Goal: Complete application form

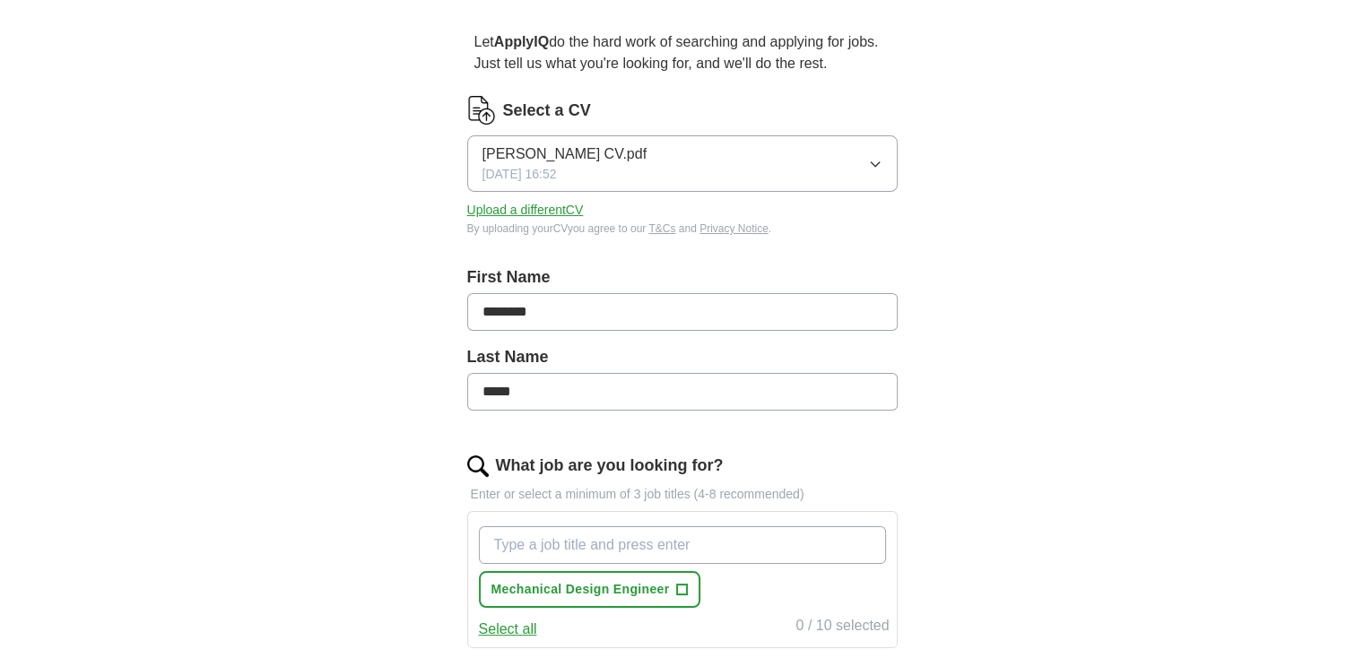
scroll to position [90, 0]
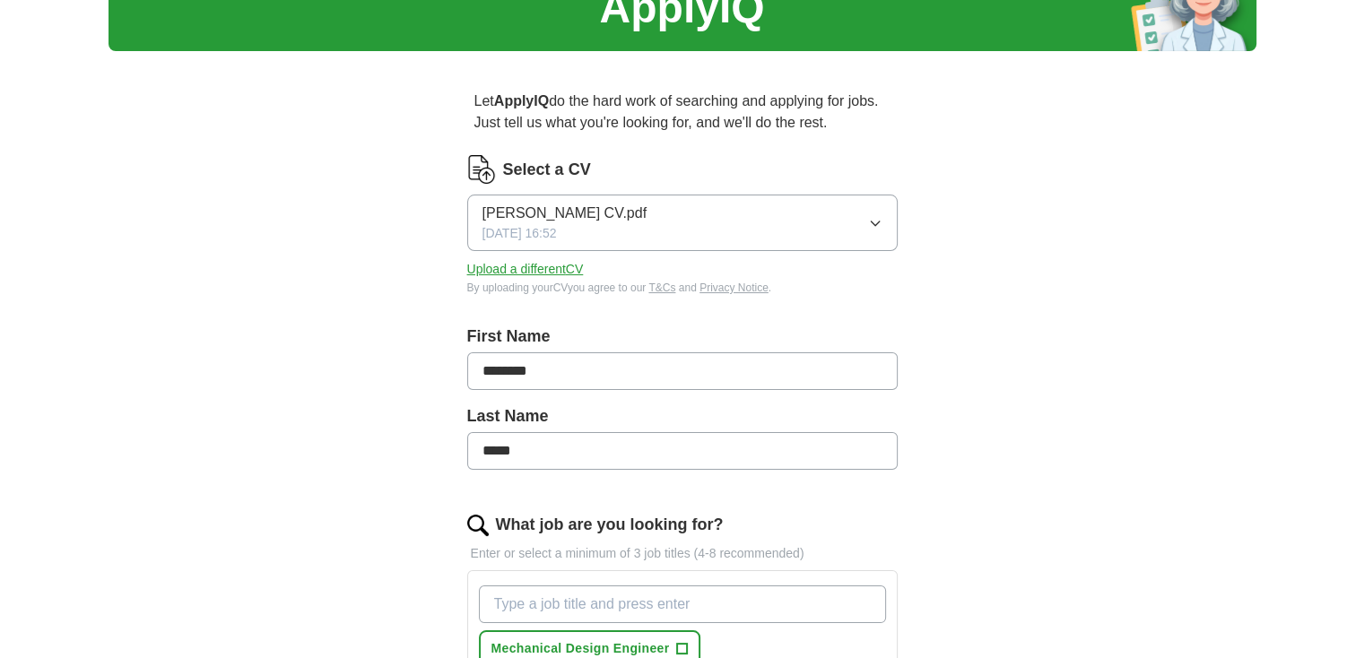
click at [607, 216] on span "[PERSON_NAME] CV.pdf" at bounding box center [565, 214] width 164 height 22
click at [987, 244] on div "ApplyIQ Let ApplyIQ do the hard work of searching and applying for jobs. Just t…" at bounding box center [683, 530] width 1148 height 1131
click at [741, 223] on button "[PERSON_NAME] CV.pdf [DATE] 16:52" at bounding box center [682, 223] width 431 height 57
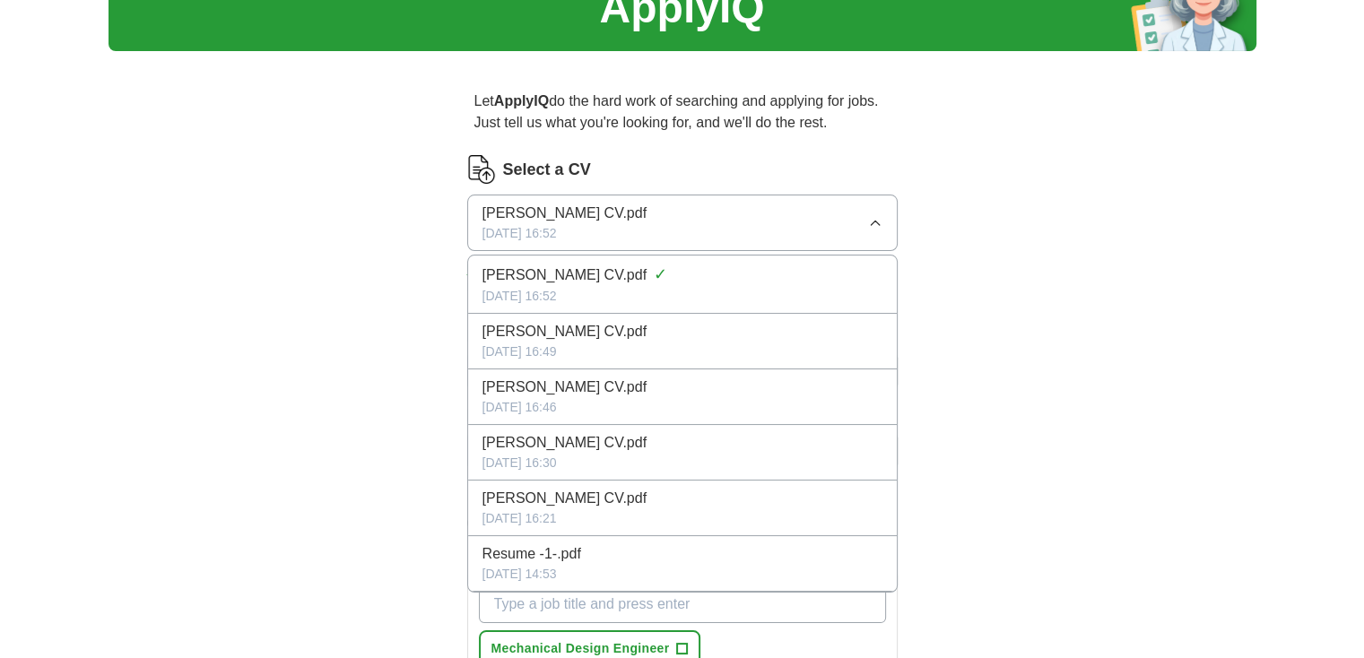
click at [953, 173] on div "Let ApplyIQ do the hard work of searching and applying for jobs. Just tell us w…" at bounding box center [683, 580] width 574 height 1031
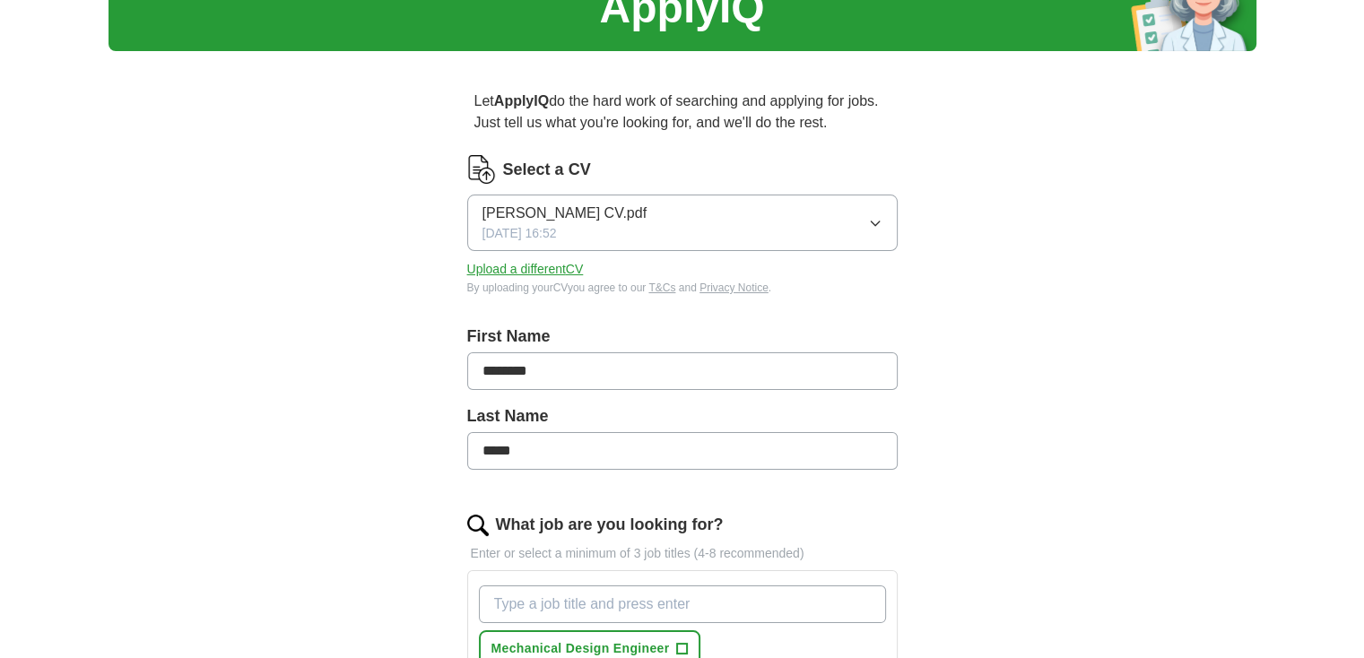
click at [537, 169] on label "Select a CV" at bounding box center [547, 170] width 88 height 24
click at [481, 167] on img at bounding box center [481, 169] width 29 height 29
click at [533, 171] on label "Select a CV" at bounding box center [547, 170] width 88 height 24
click at [540, 269] on button "Upload a different CV" at bounding box center [525, 269] width 117 height 19
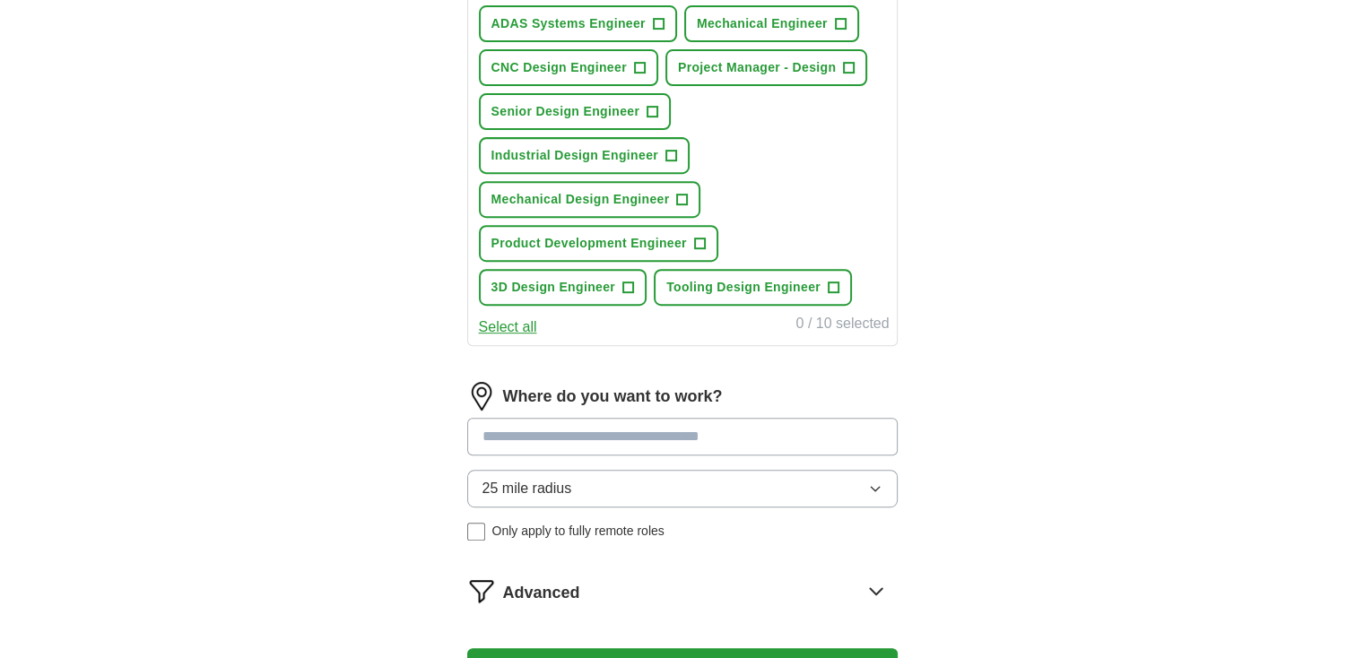
scroll to position [718, 0]
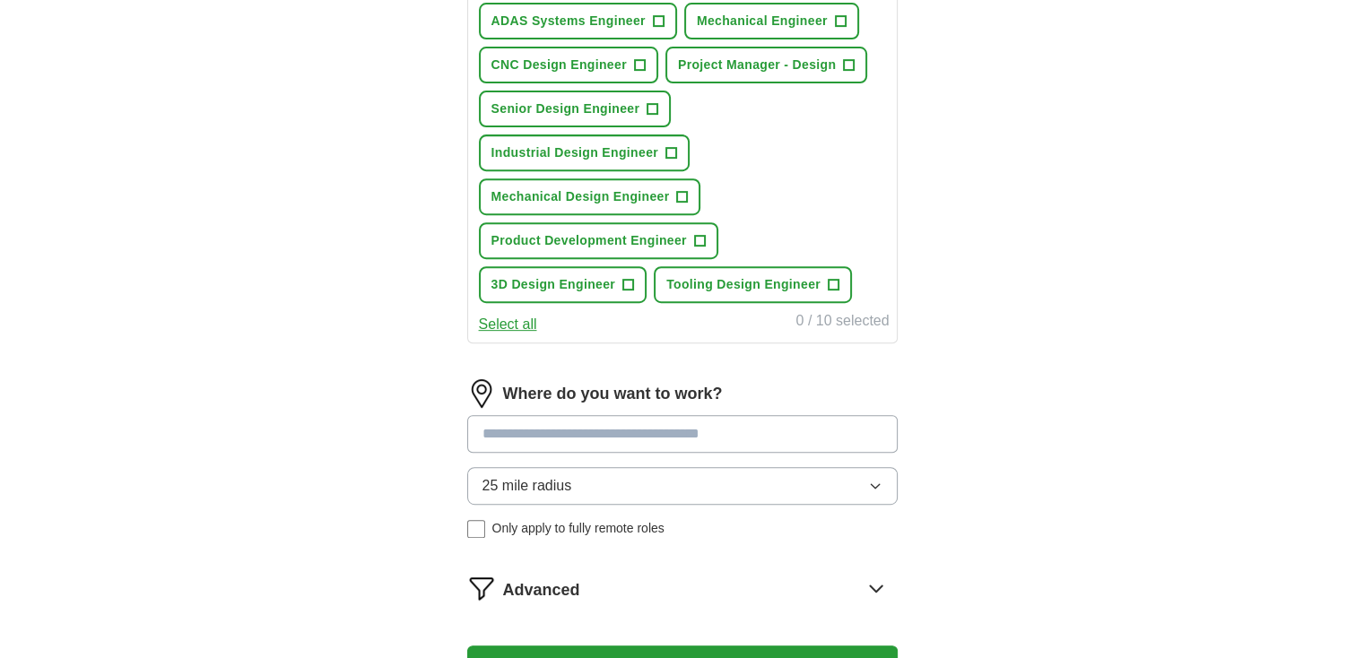
click at [580, 432] on input at bounding box center [682, 434] width 431 height 38
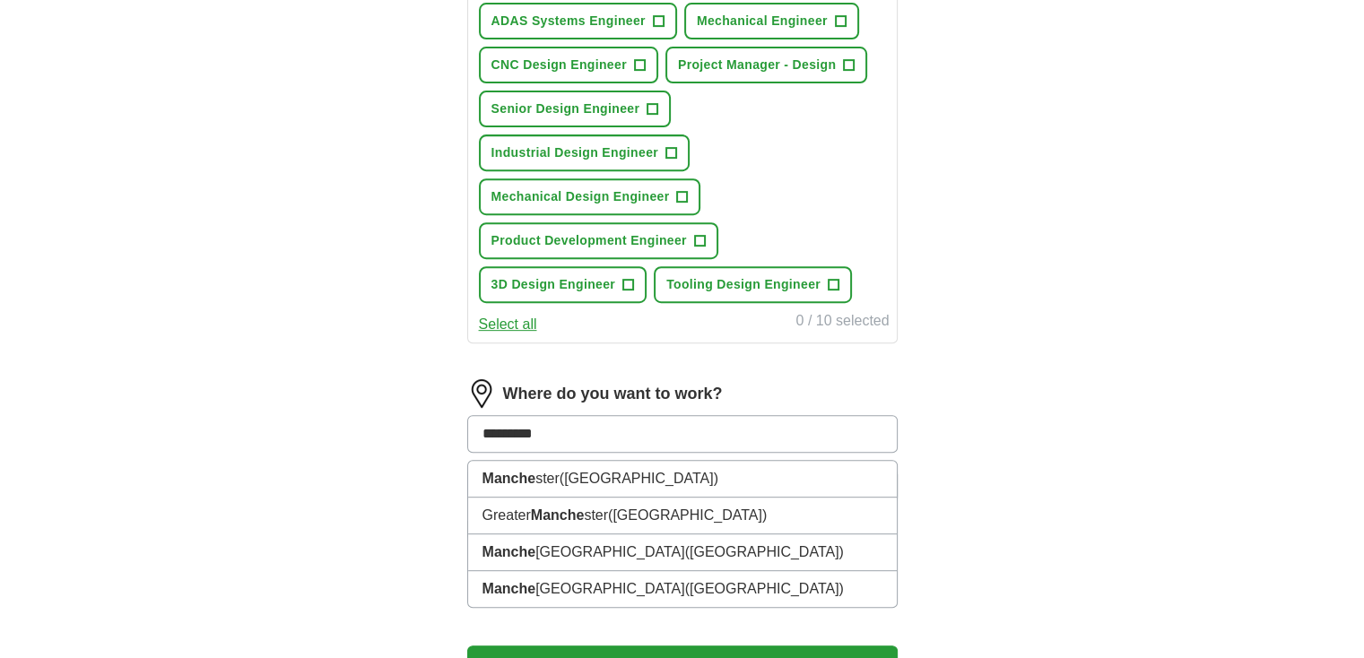
type input "**********"
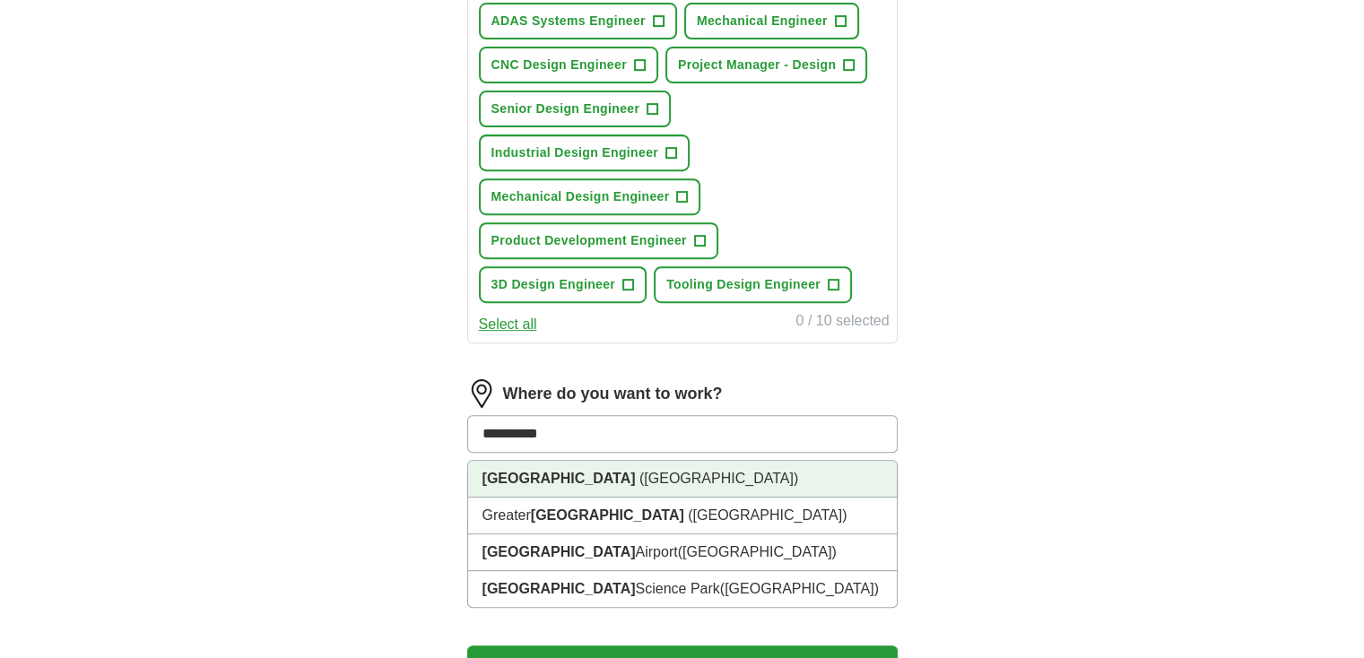
click at [663, 476] on span "([GEOGRAPHIC_DATA])" at bounding box center [719, 478] width 159 height 15
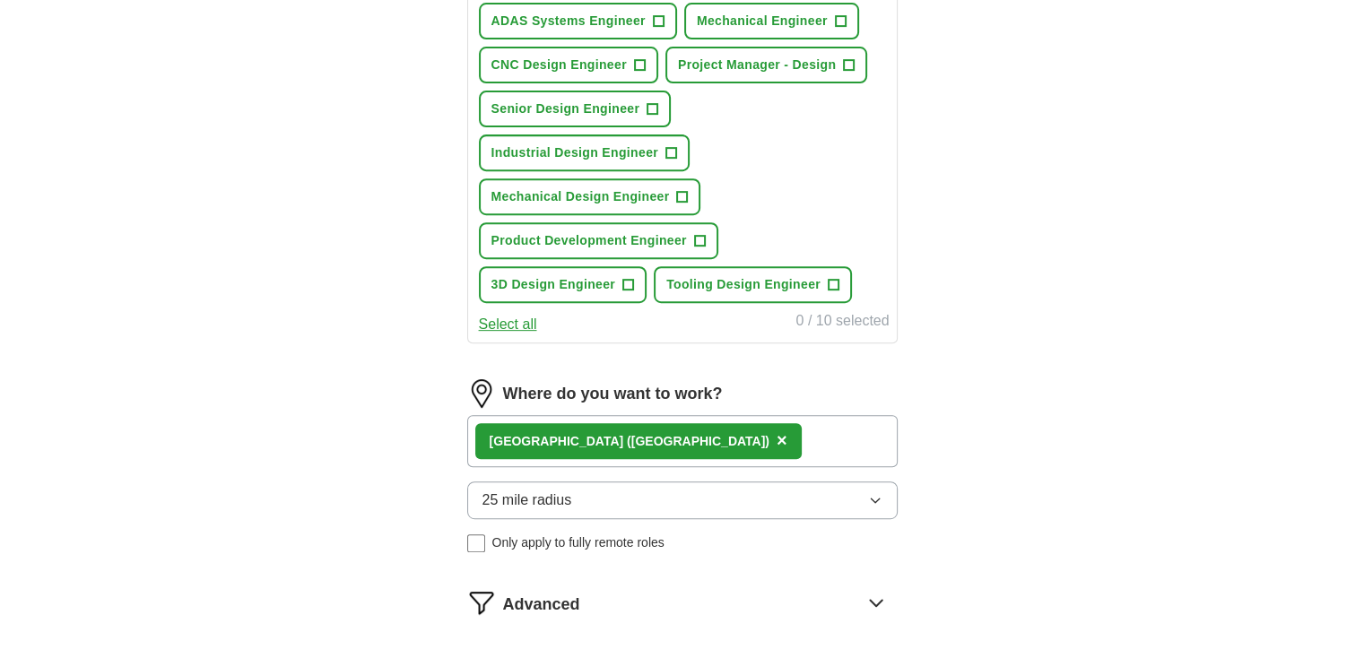
click at [540, 503] on button "25 mile radius" at bounding box center [682, 501] width 431 height 38
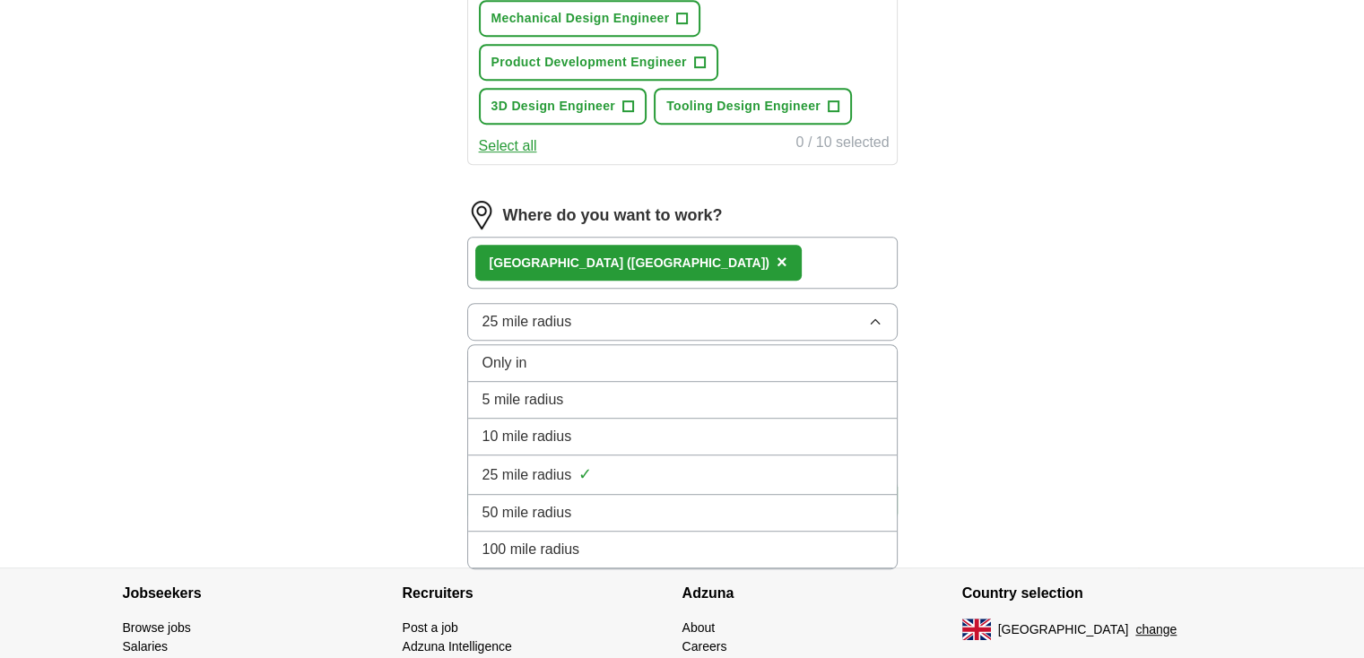
scroll to position [897, 0]
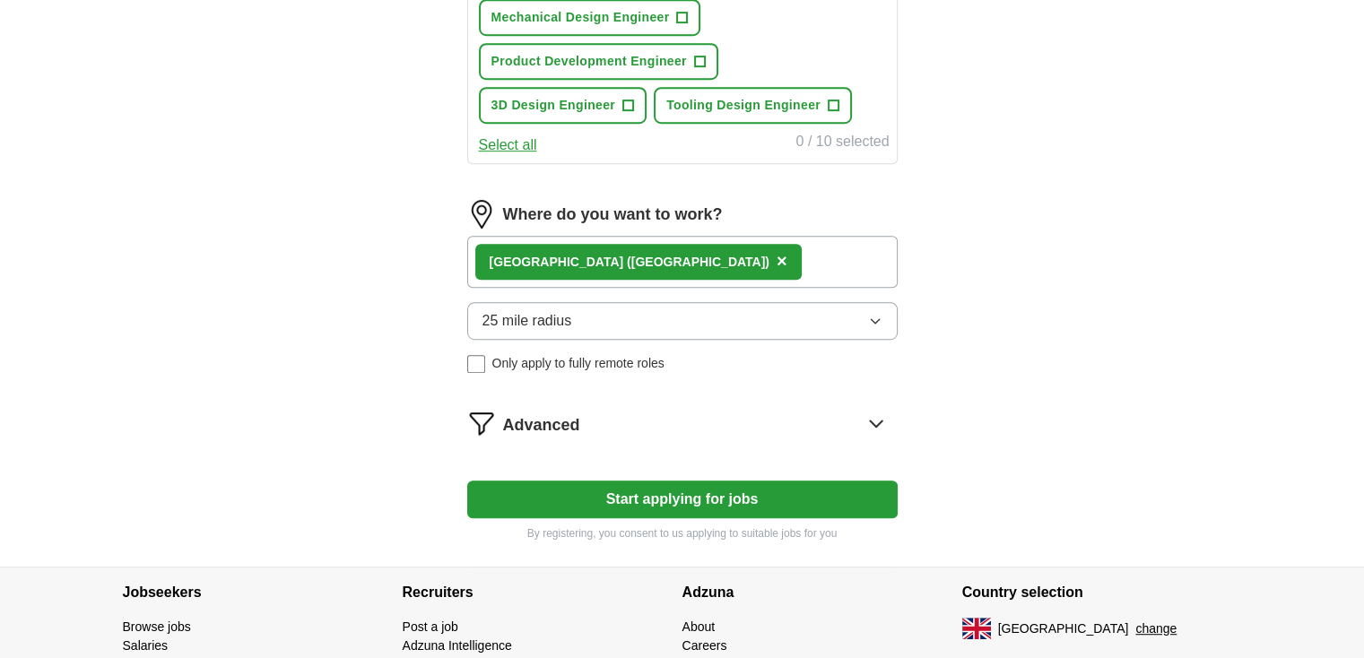
click at [557, 316] on span "25 mile radius" at bounding box center [528, 321] width 90 height 22
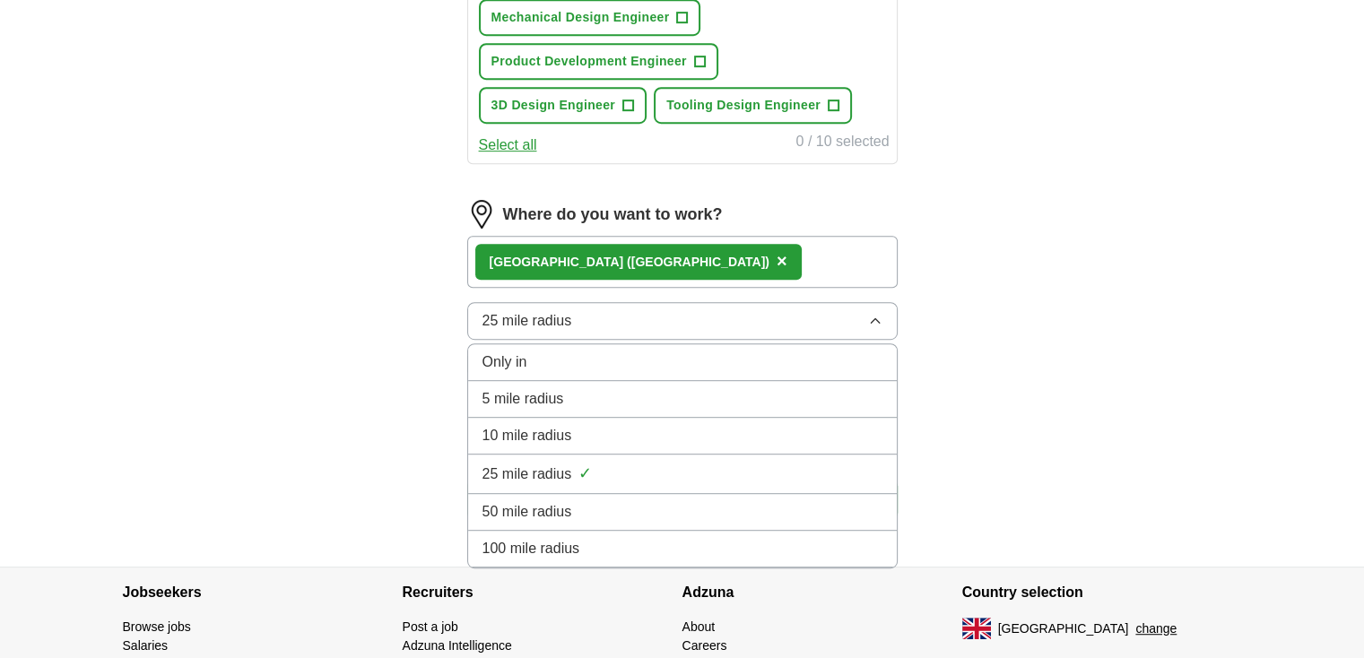
click at [548, 431] on span "10 mile radius" at bounding box center [528, 436] width 90 height 22
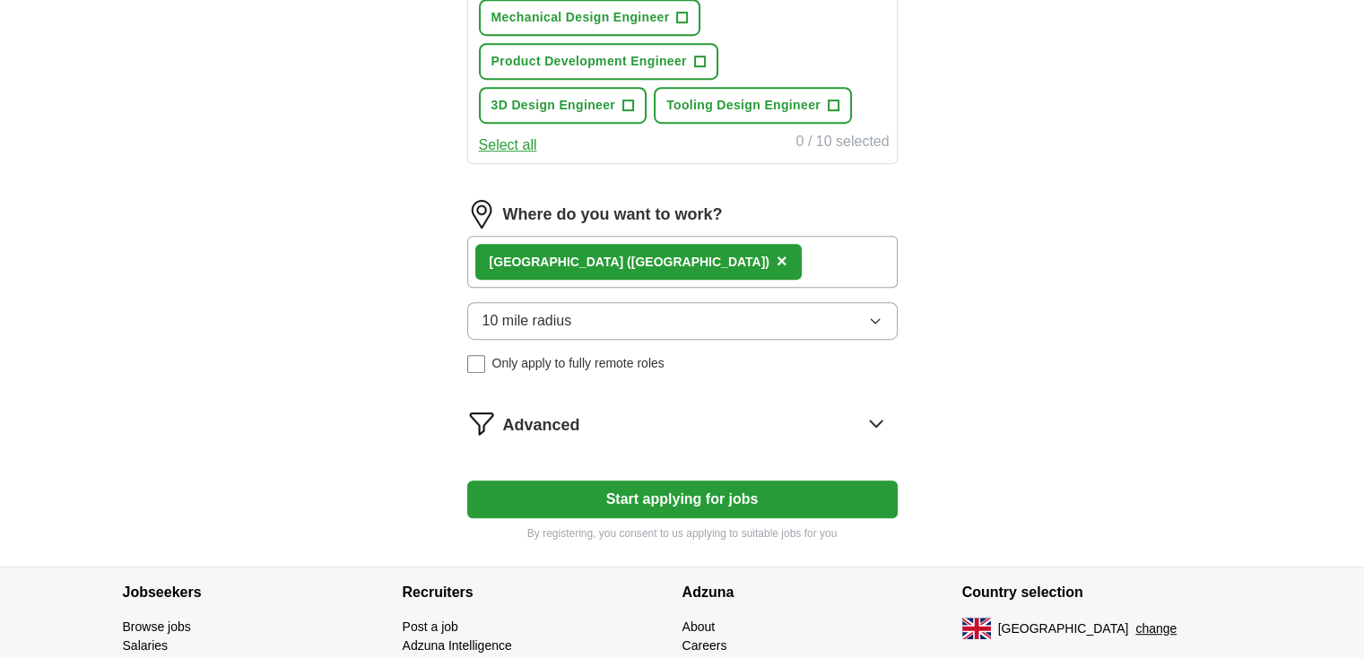
click at [510, 418] on span "Advanced" at bounding box center [541, 426] width 77 height 24
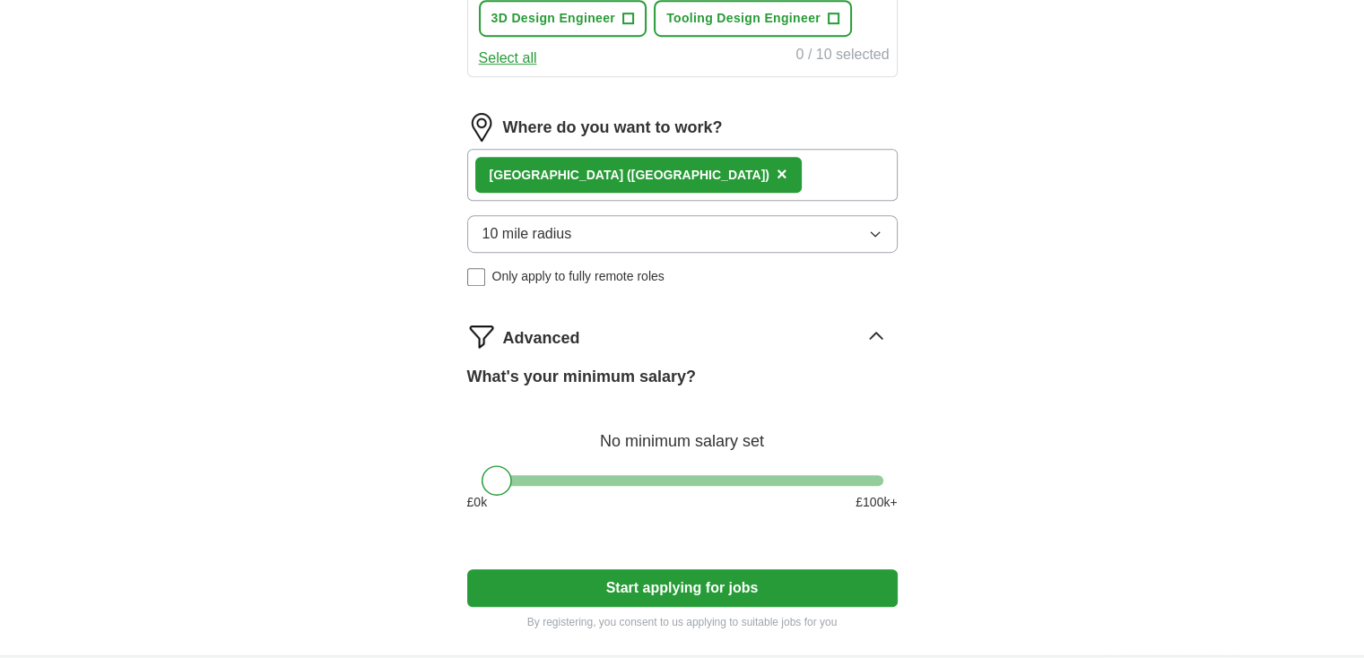
scroll to position [987, 0]
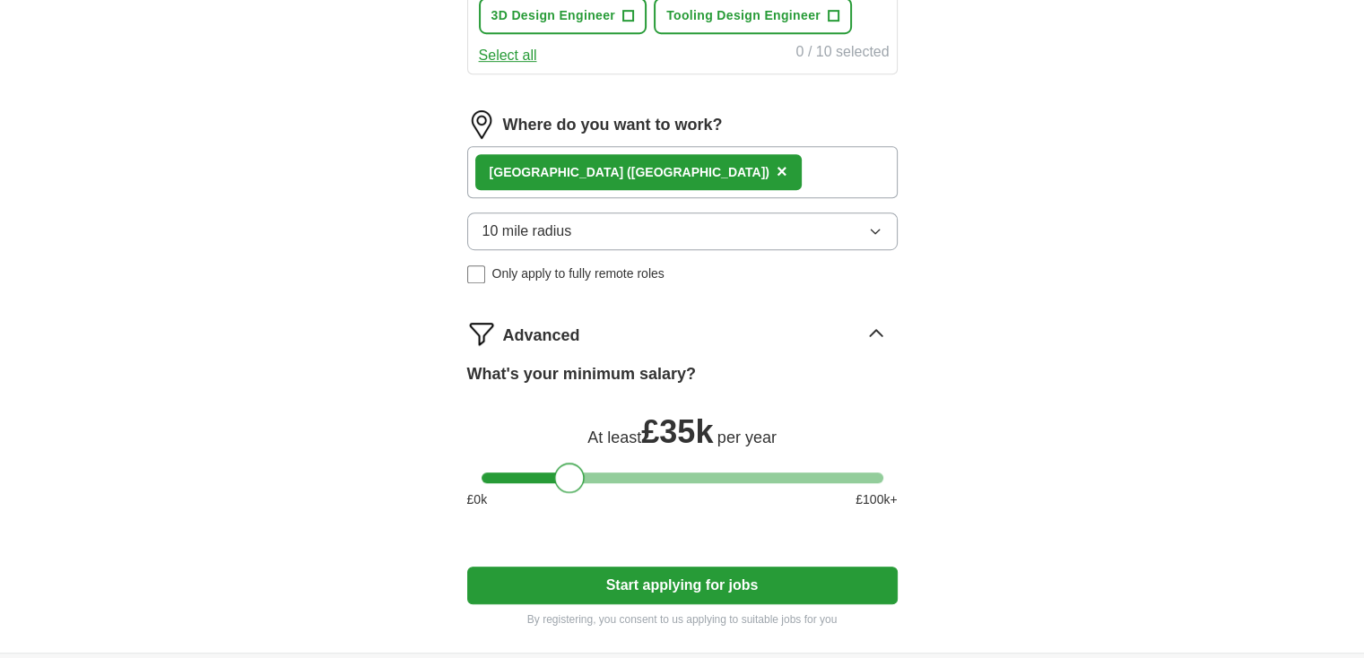
drag, startPoint x: 495, startPoint y: 468, endPoint x: 569, endPoint y: 485, distance: 75.5
click at [569, 485] on div "What's your minimum salary? At least £ 35k per year £ 0 k £ 100 k+" at bounding box center [682, 442] width 431 height 161
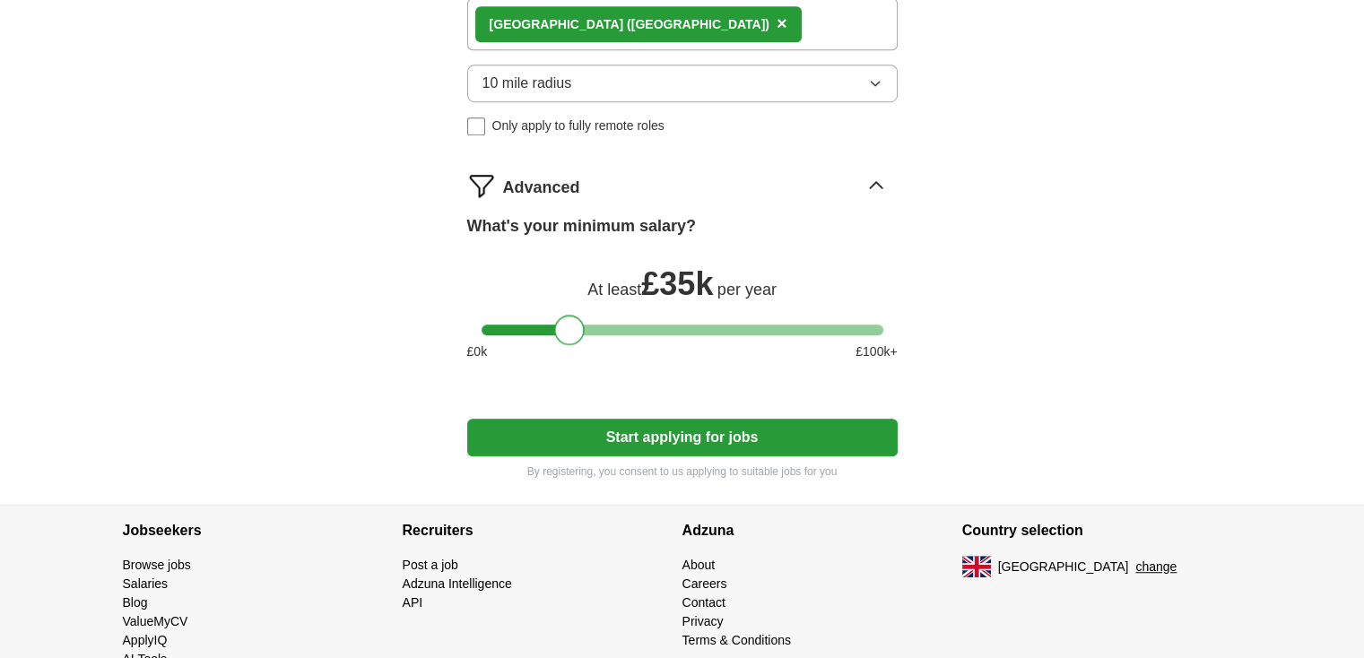
scroll to position [1166, 0]
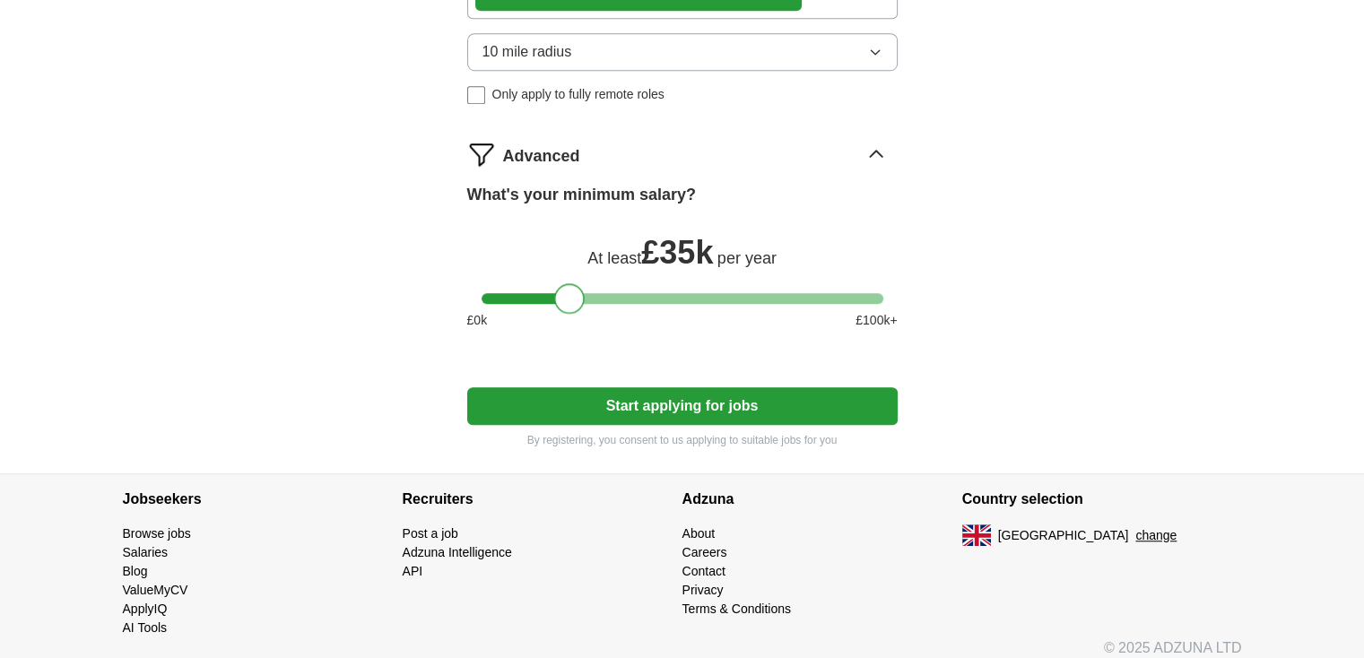
click at [667, 396] on button "Start applying for jobs" at bounding box center [682, 407] width 431 height 38
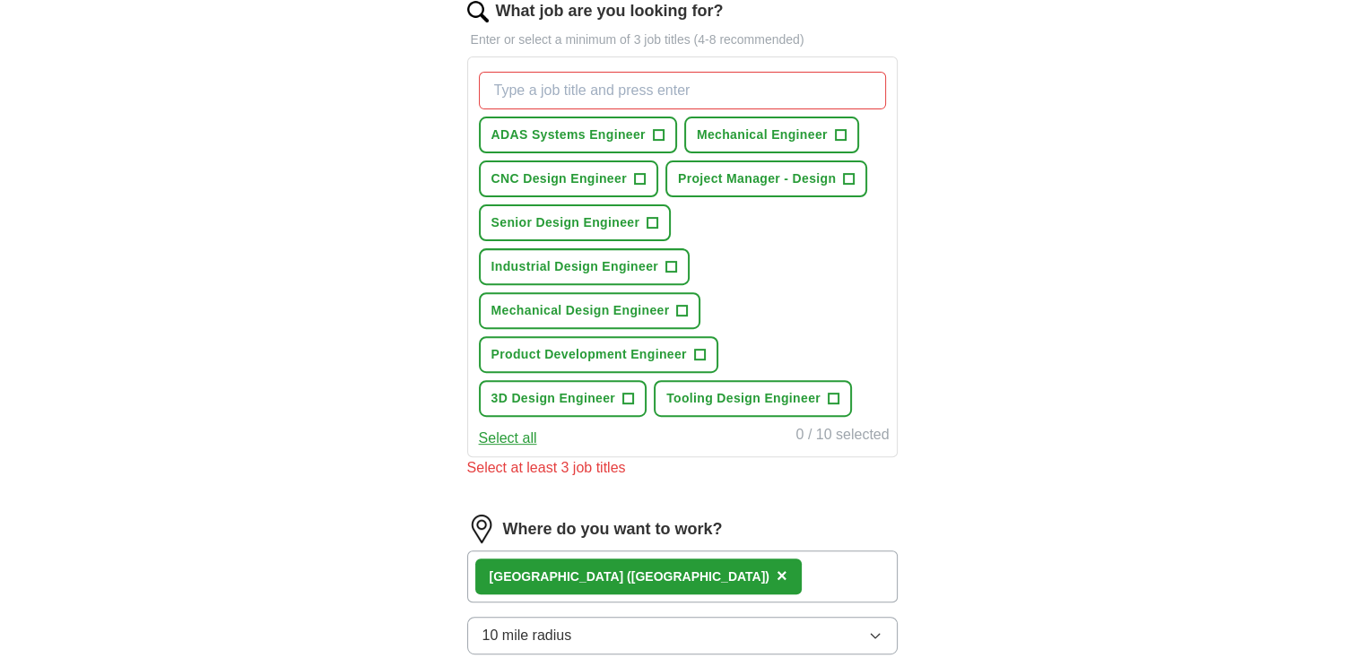
scroll to position [470, 0]
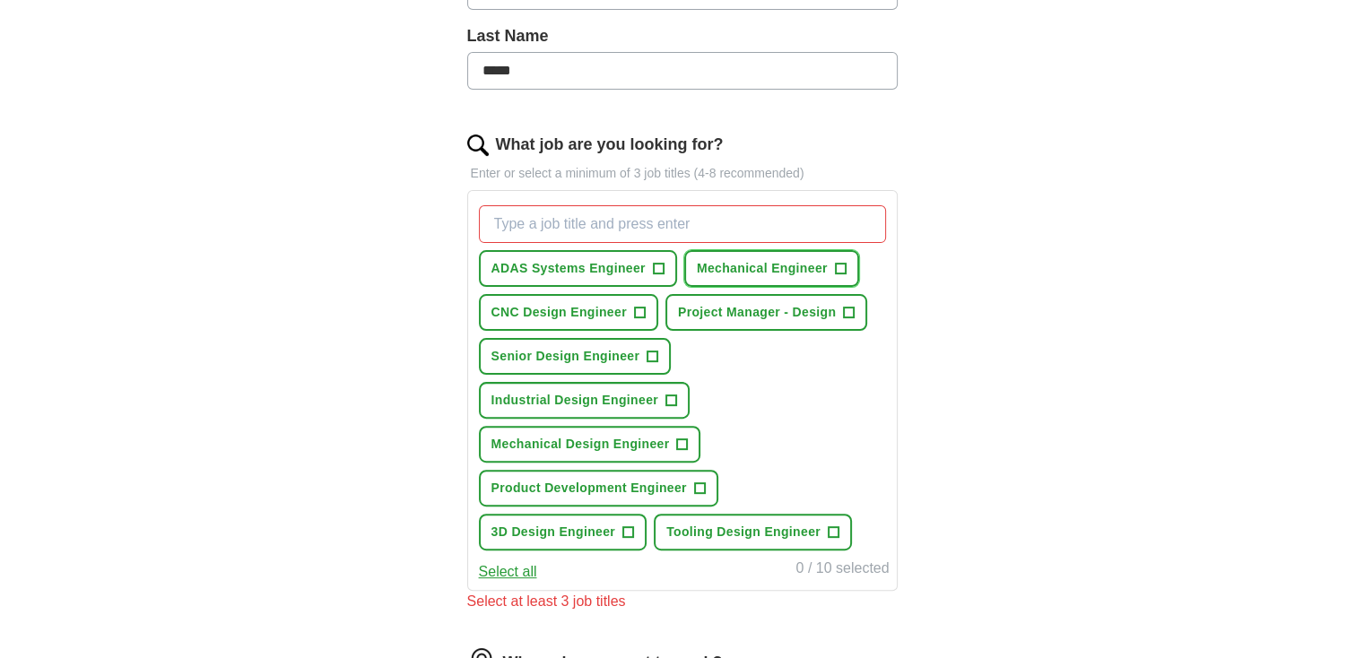
click at [837, 267] on span "+" at bounding box center [840, 269] width 11 height 14
click at [852, 309] on span "+" at bounding box center [849, 313] width 11 height 14
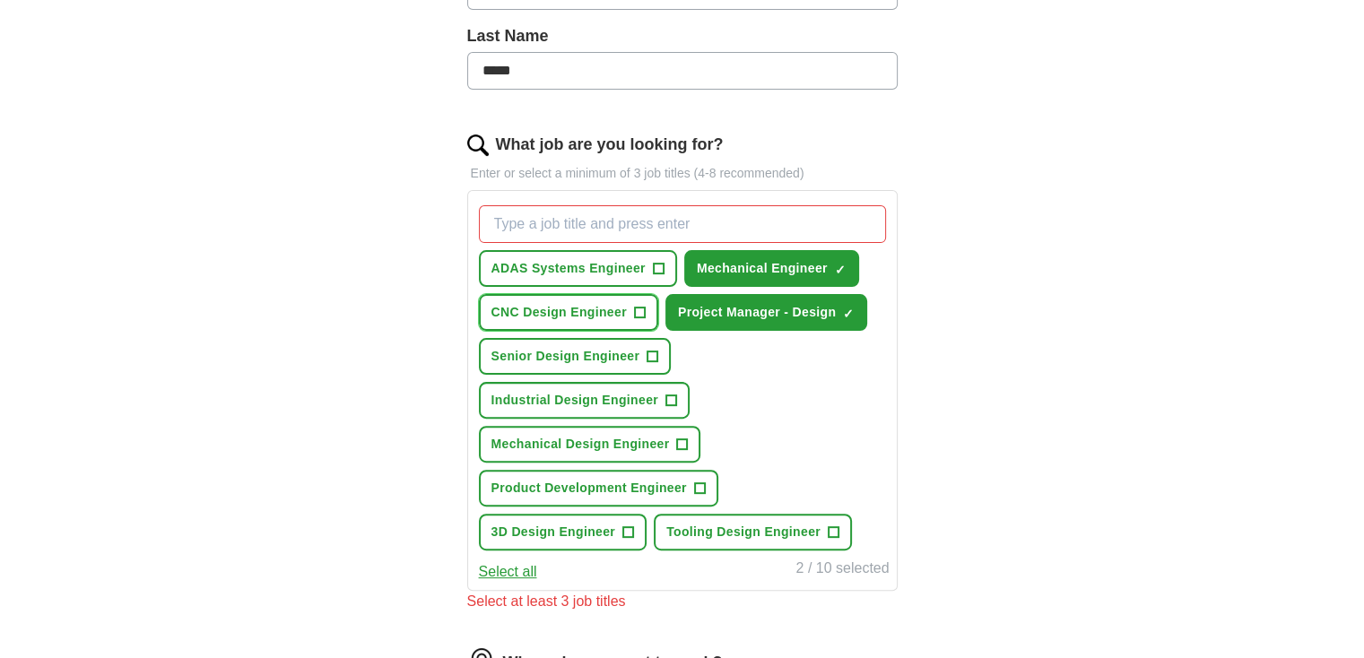
click at [646, 306] on button "CNC Design Engineer +" at bounding box center [568, 312] width 179 height 37
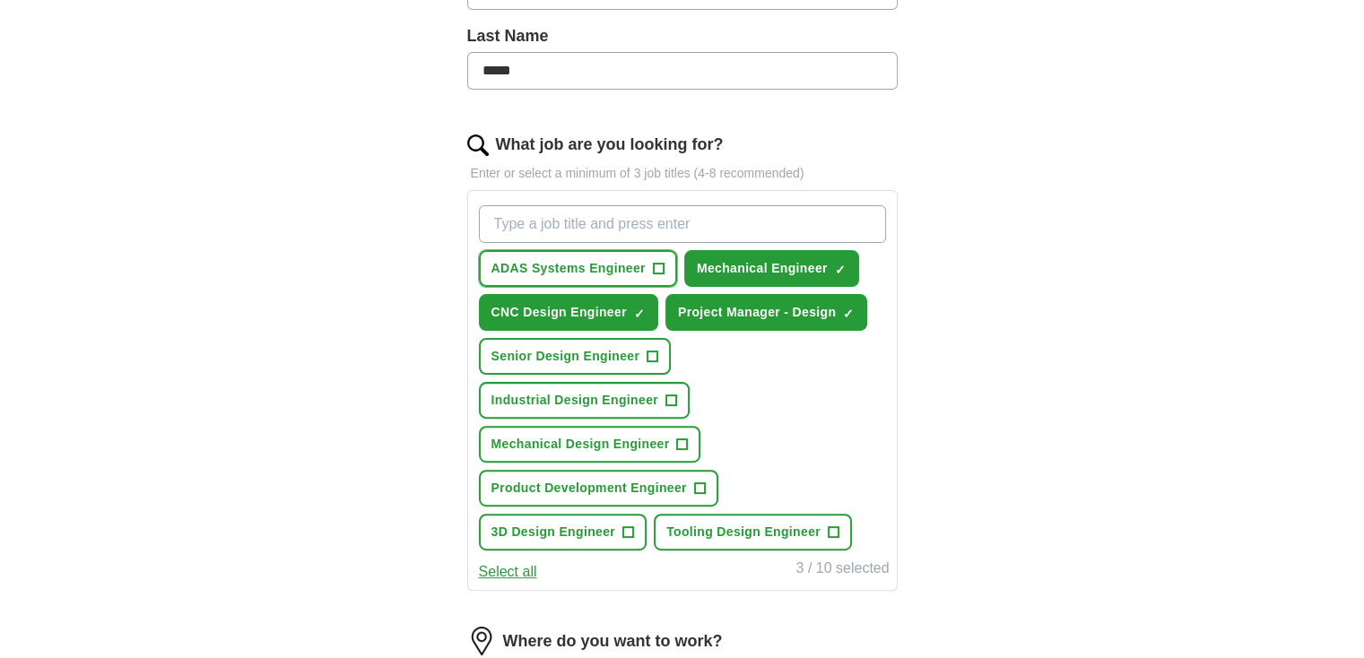
click at [660, 267] on span "+" at bounding box center [658, 269] width 11 height 14
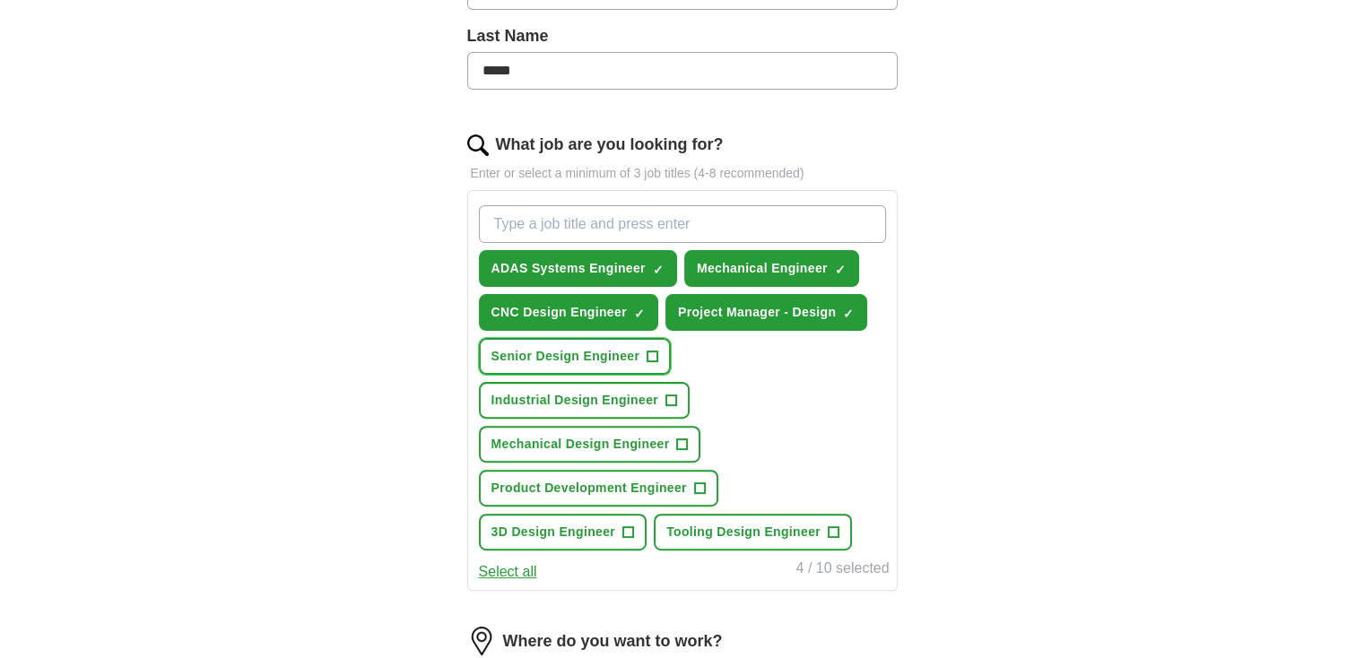
click at [653, 354] on span "+" at bounding box center [653, 357] width 11 height 14
drag, startPoint x: 668, startPoint y: 393, endPoint x: 673, endPoint y: 409, distance: 16.8
click at [669, 400] on span "+" at bounding box center [671, 401] width 11 height 14
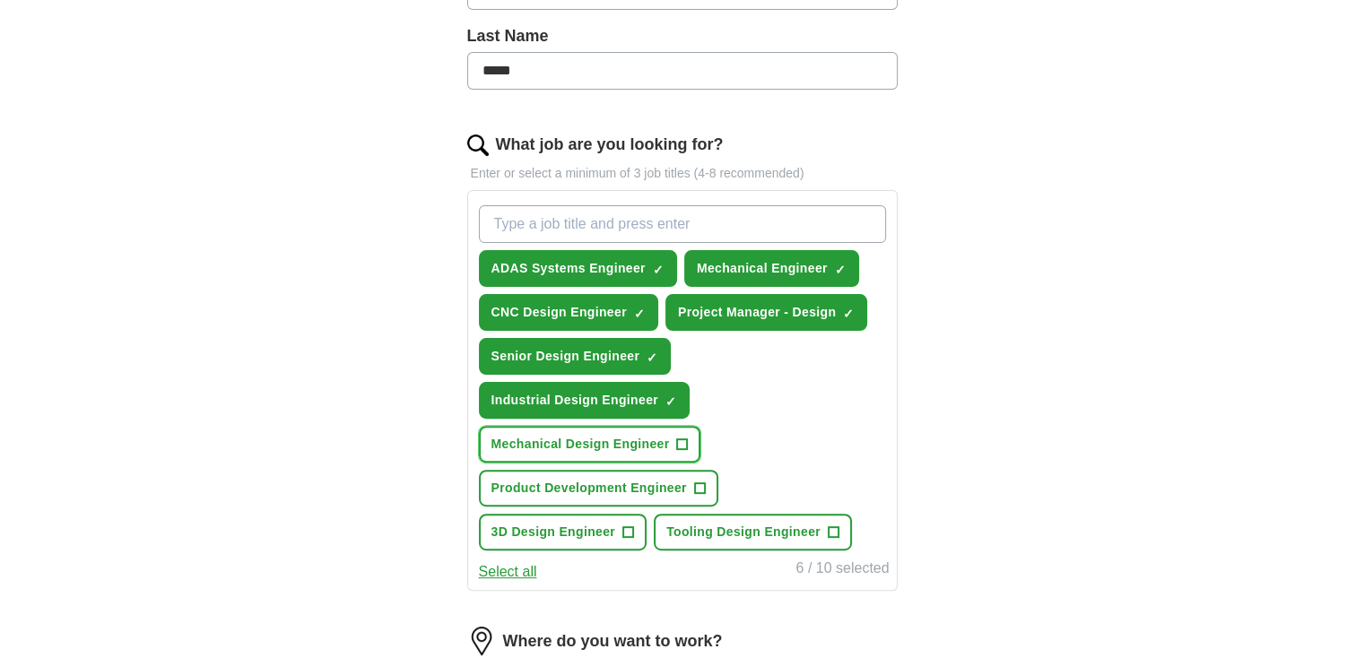
click at [684, 446] on span "+" at bounding box center [682, 445] width 11 height 14
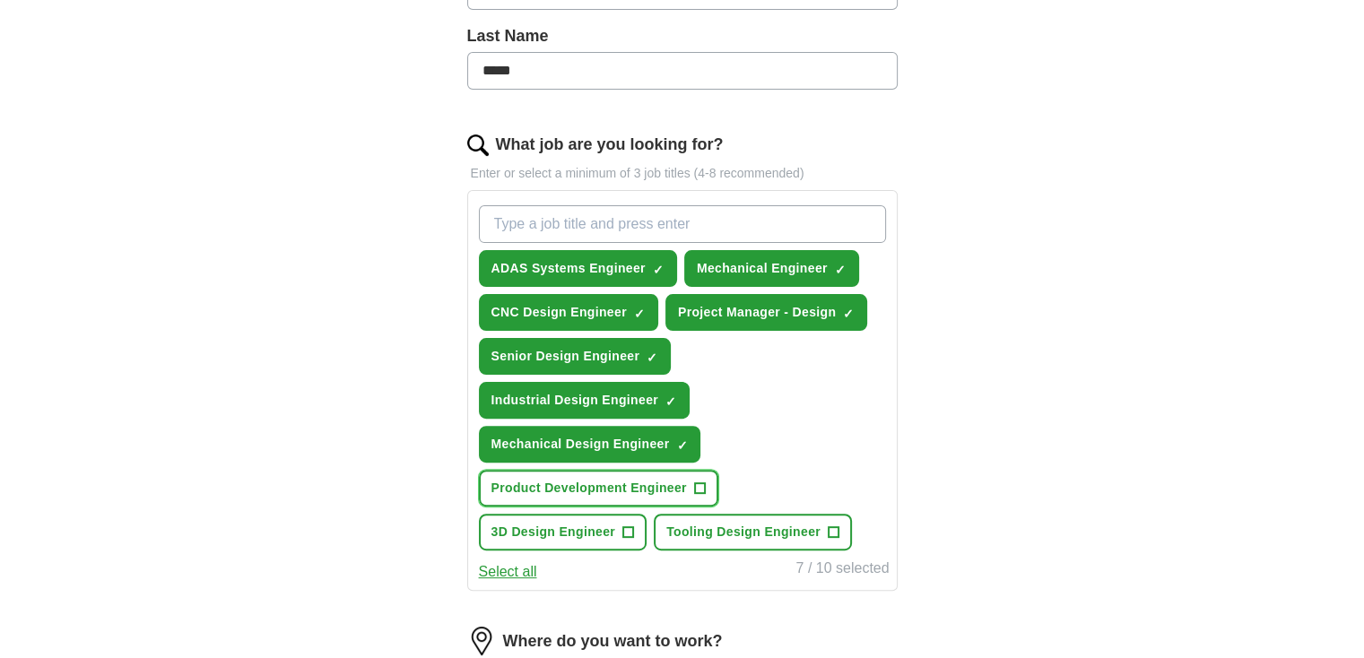
drag, startPoint x: 703, startPoint y: 484, endPoint x: 684, endPoint y: 499, distance: 24.4
click at [703, 485] on span "+" at bounding box center [699, 489] width 11 height 14
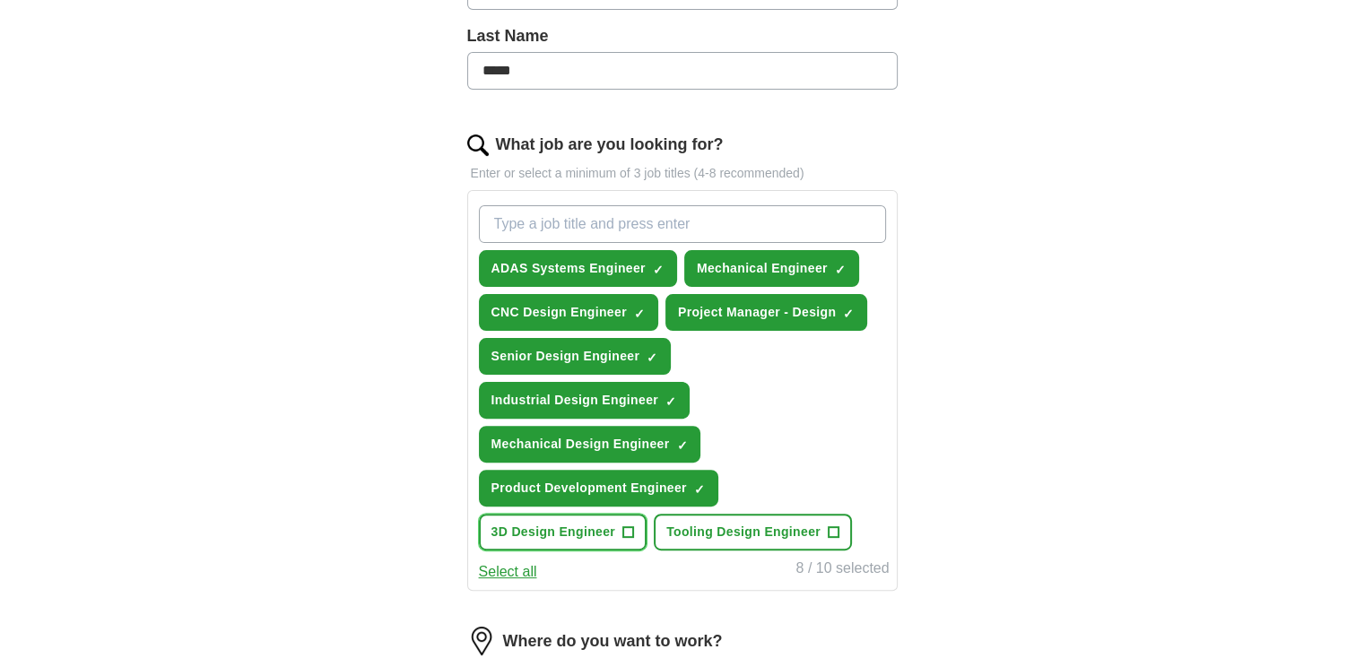
drag, startPoint x: 632, startPoint y: 521, endPoint x: 697, endPoint y: 531, distance: 66.2
click at [645, 524] on button "3D Design Engineer +" at bounding box center [563, 532] width 169 height 37
click at [835, 528] on span "+" at bounding box center [833, 533] width 11 height 14
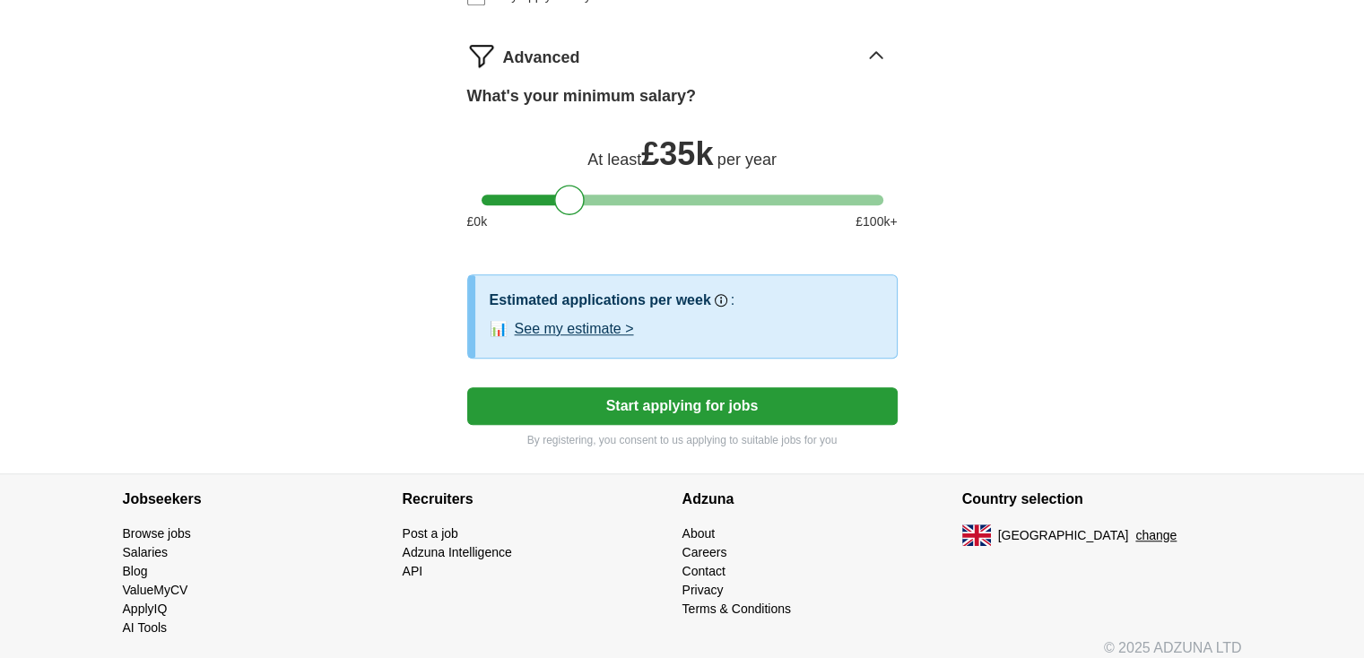
scroll to position [1271, 0]
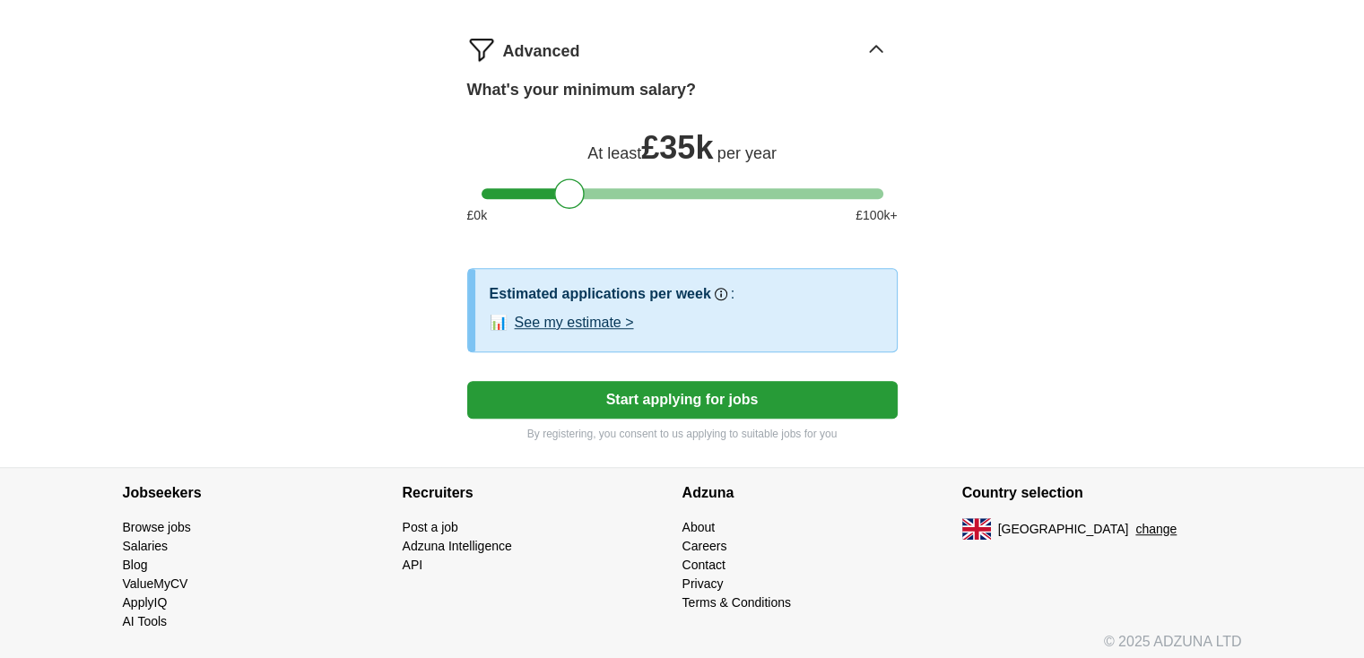
click at [658, 388] on button "Start applying for jobs" at bounding box center [682, 400] width 431 height 38
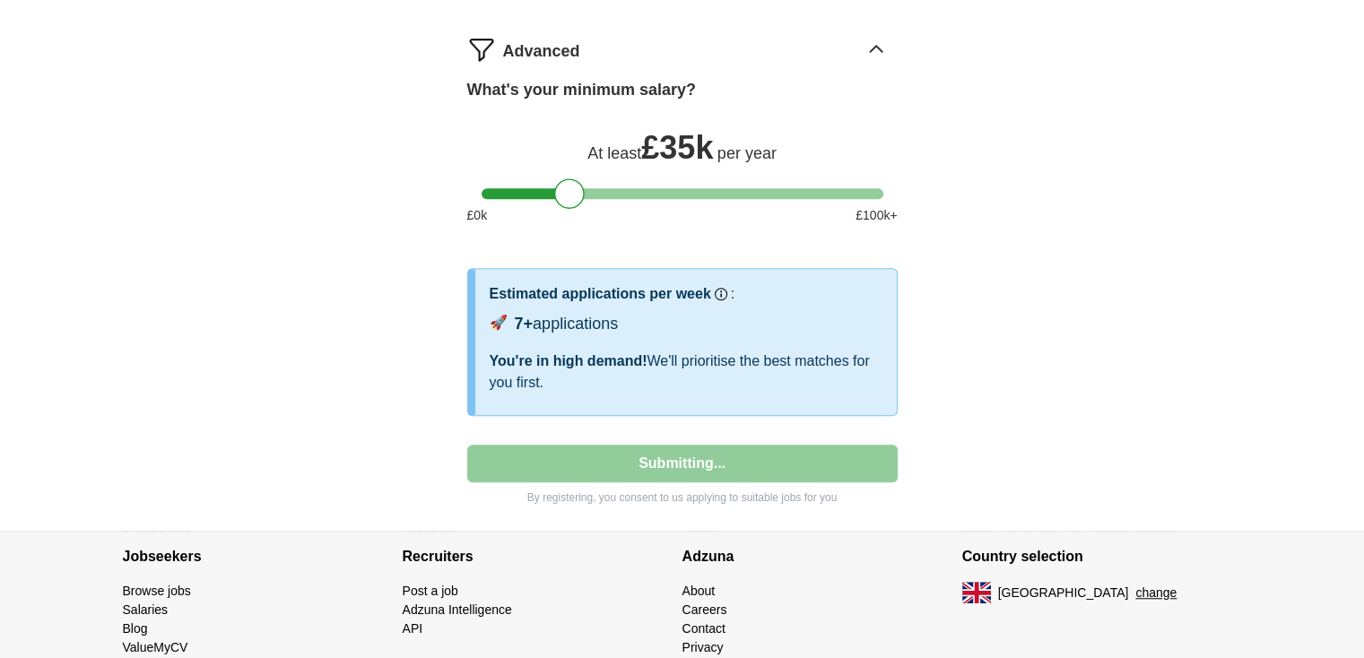
select select "**"
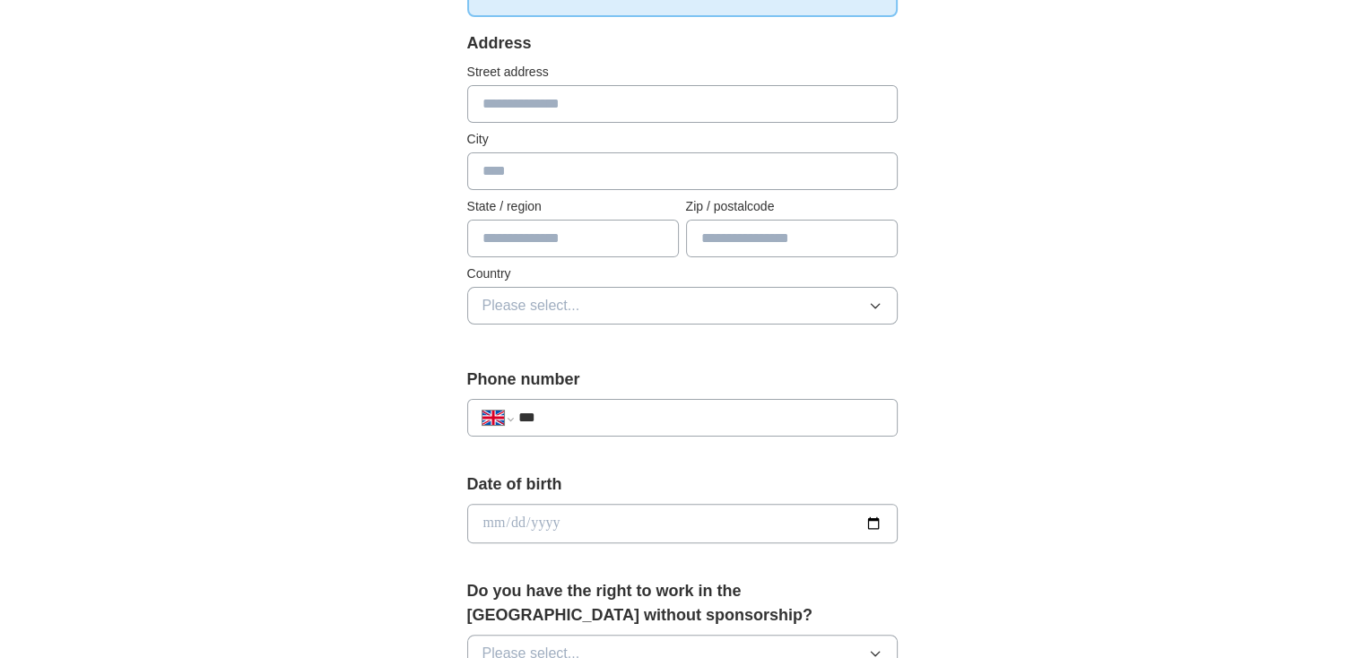
scroll to position [0, 0]
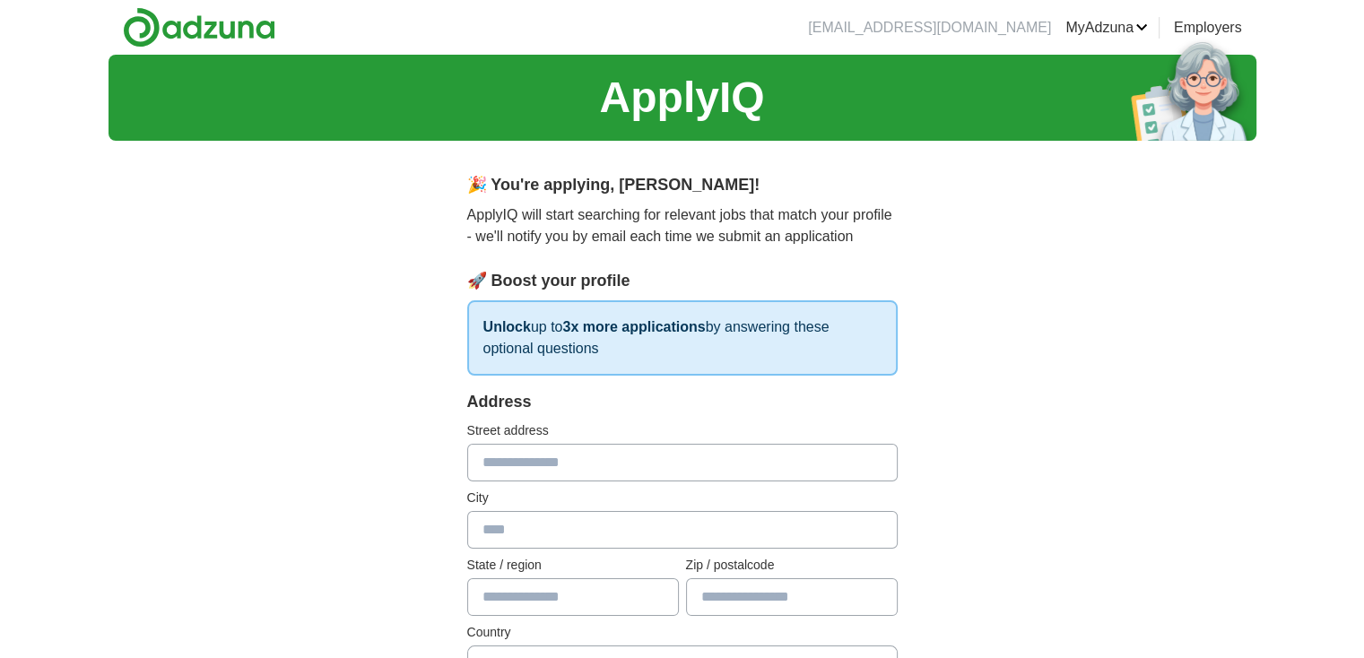
click at [513, 473] on input "text" at bounding box center [682, 463] width 431 height 38
type input "**********"
click at [528, 528] on input "text" at bounding box center [682, 530] width 431 height 38
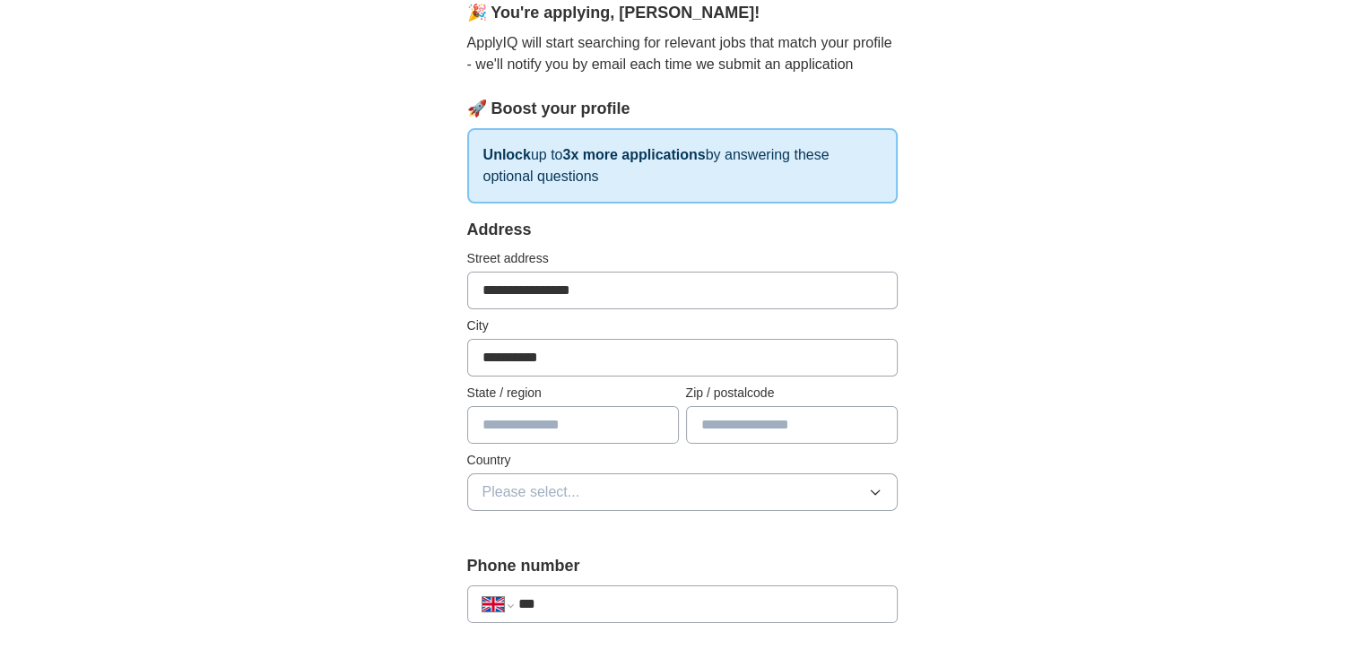
scroll to position [179, 0]
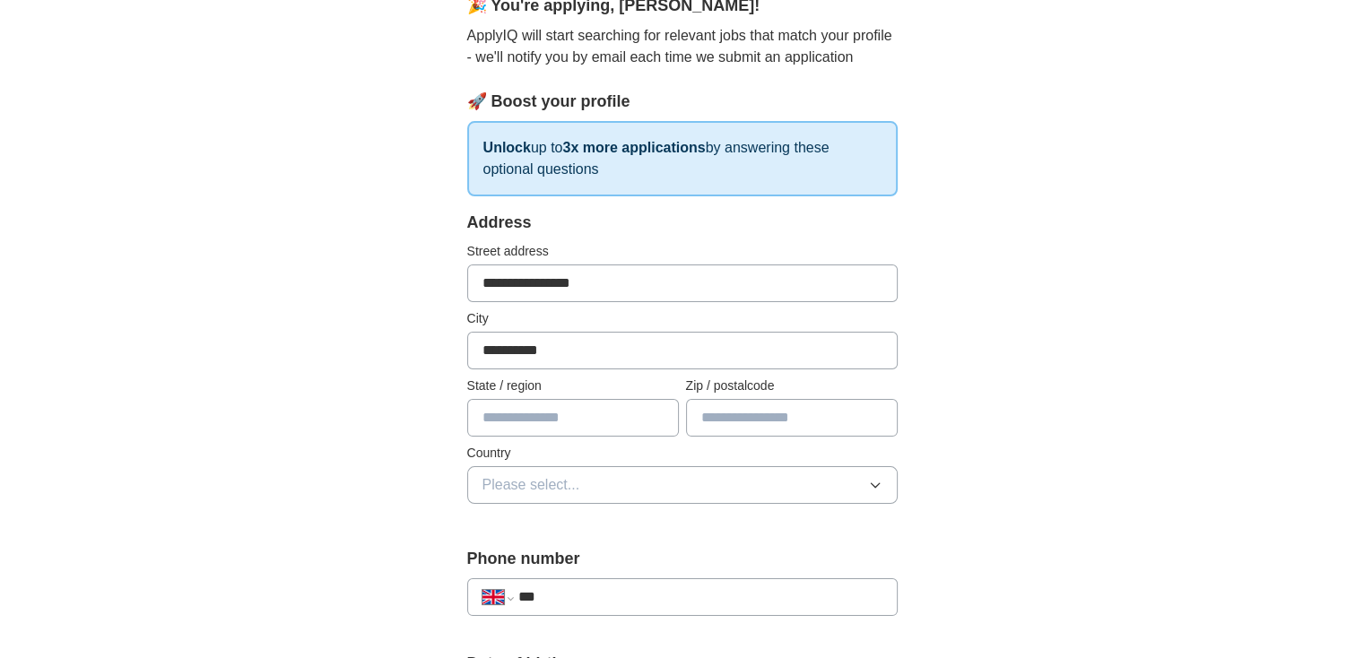
type input "**********"
click at [569, 422] on input "text" at bounding box center [573, 418] width 212 height 38
drag, startPoint x: 545, startPoint y: 410, endPoint x: 443, endPoint y: 415, distance: 102.4
paste input "*****"
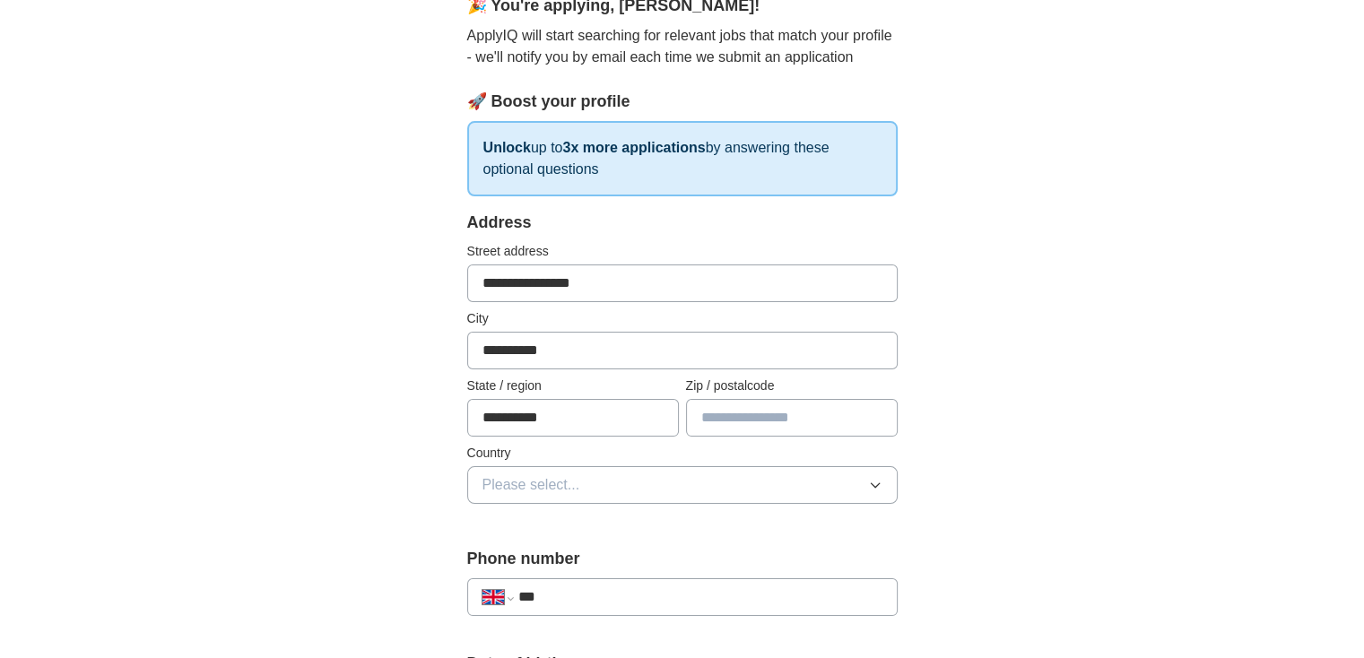
type input "**********"
click at [780, 414] on input "text" at bounding box center [792, 418] width 212 height 38
click at [808, 414] on input "text" at bounding box center [792, 418] width 212 height 38
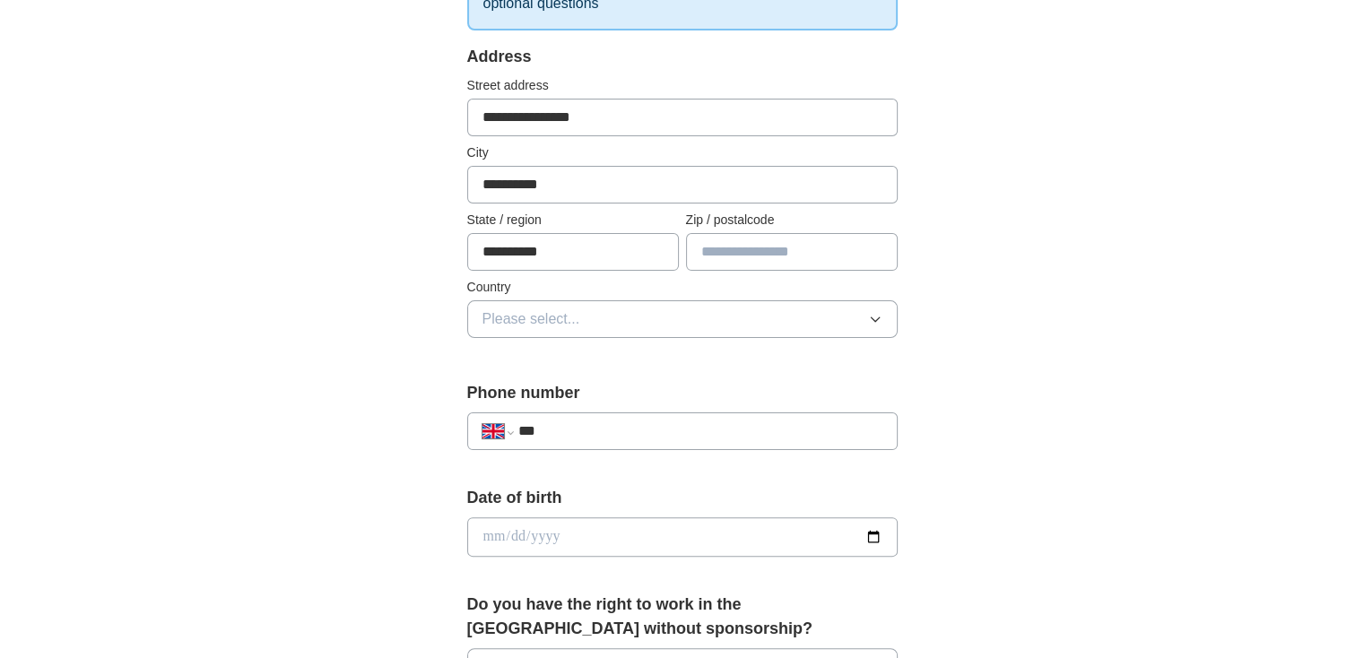
scroll to position [359, 0]
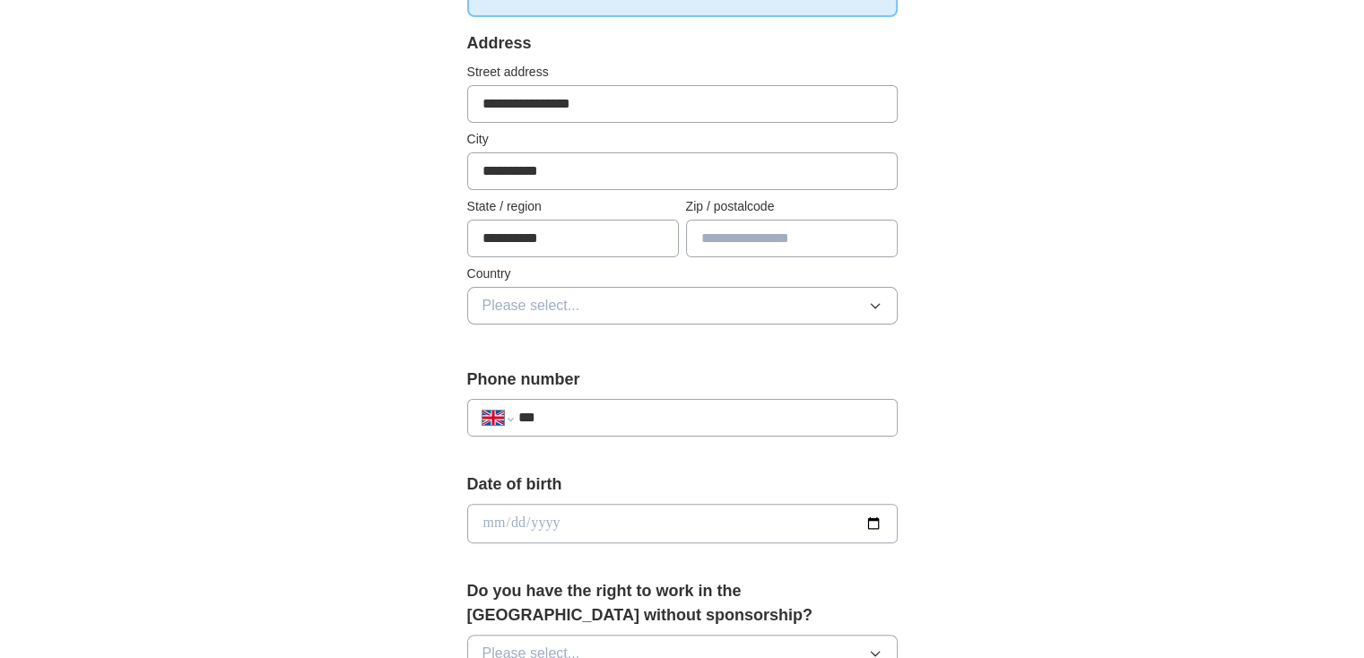
click at [611, 287] on button "Please select..." at bounding box center [682, 306] width 431 height 38
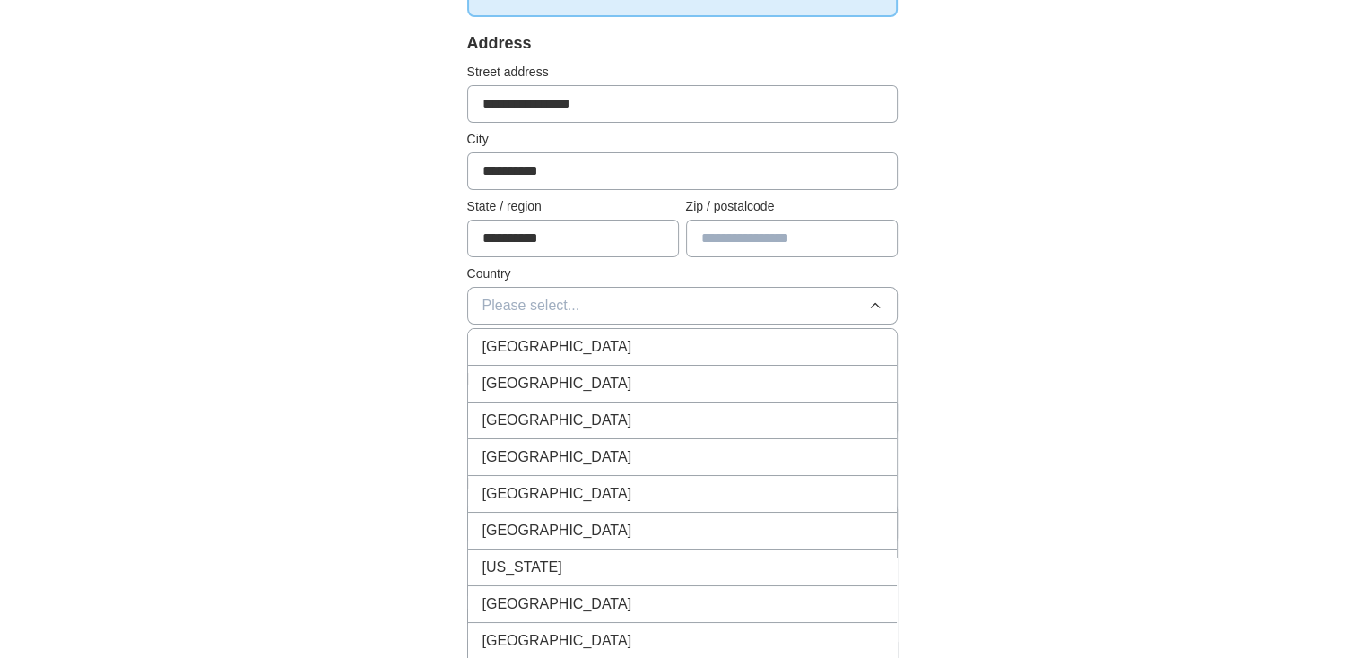
click at [396, 309] on div "**********" at bounding box center [683, 550] width 574 height 1509
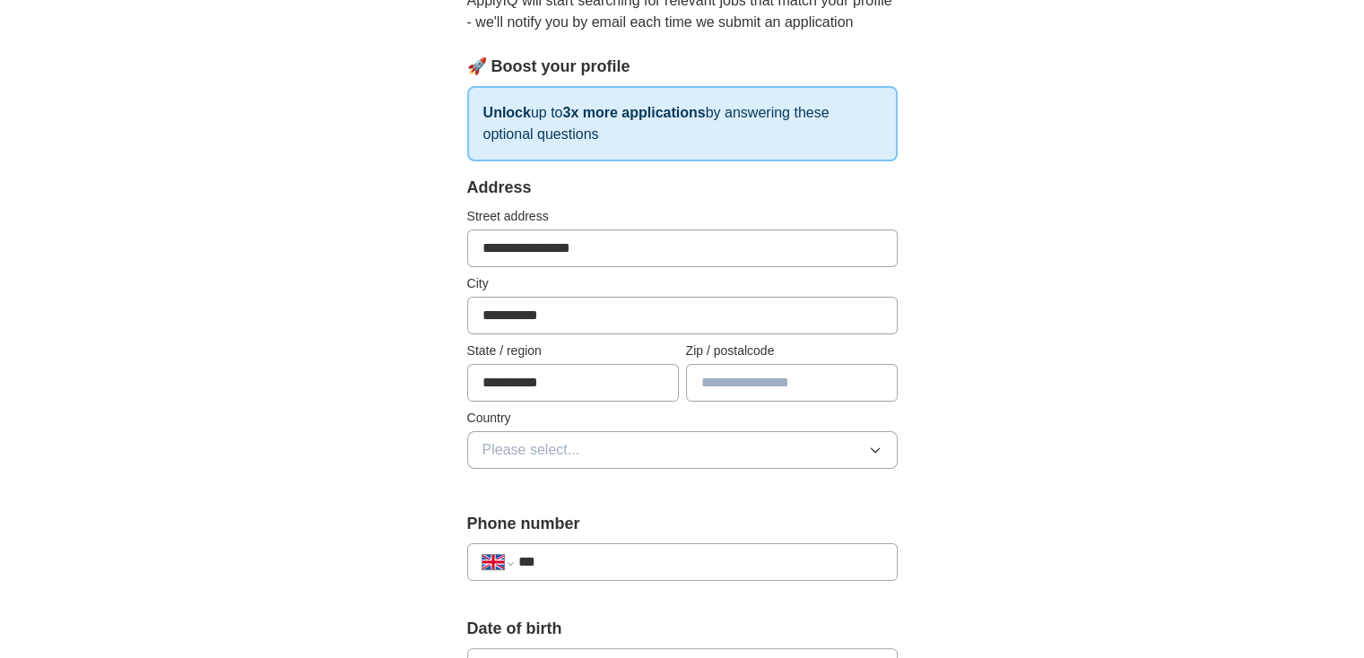
scroll to position [179, 0]
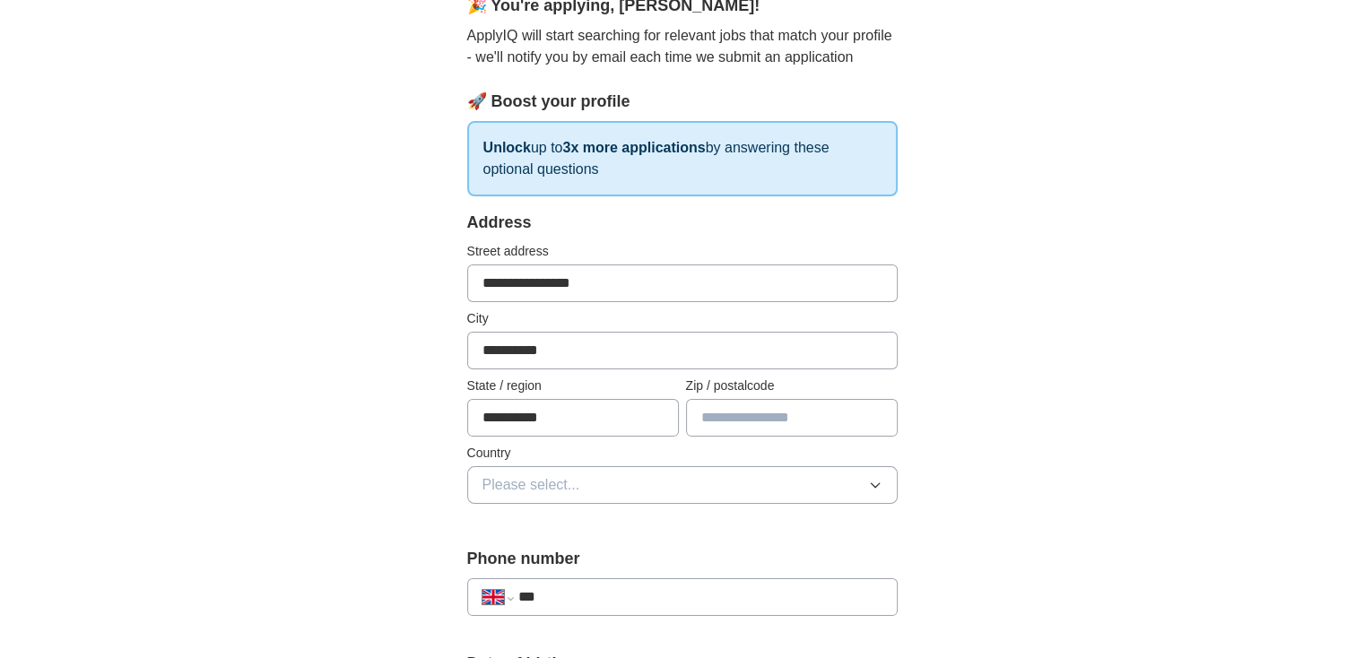
click at [743, 416] on input "text" at bounding box center [792, 418] width 212 height 38
click at [590, 474] on button "Please select..." at bounding box center [682, 485] width 431 height 38
drag, startPoint x: 772, startPoint y: 406, endPoint x: 754, endPoint y: 414, distance: 18.9
click at [772, 407] on input "*******" at bounding box center [792, 418] width 212 height 38
drag, startPoint x: 728, startPoint y: 414, endPoint x: 759, endPoint y: 422, distance: 32.4
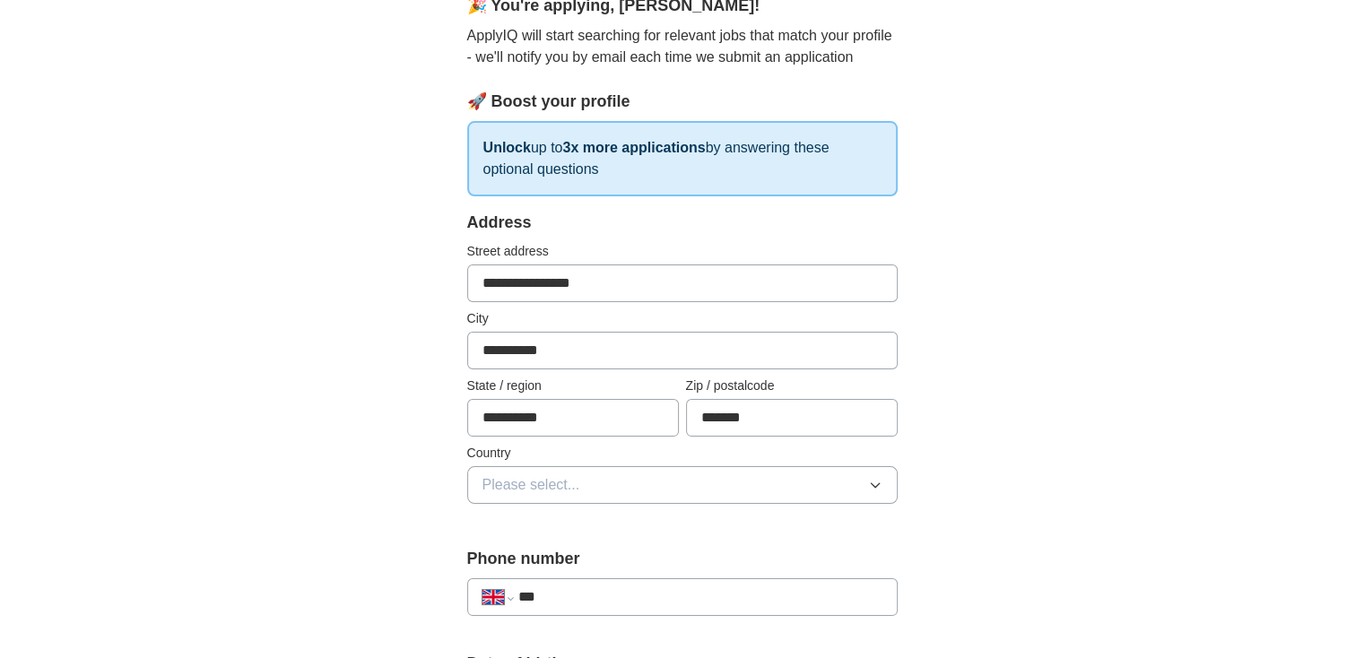
click at [728, 414] on input "*******" at bounding box center [792, 418] width 212 height 38
type input "*******"
click at [535, 485] on span "Please select..." at bounding box center [532, 486] width 98 height 22
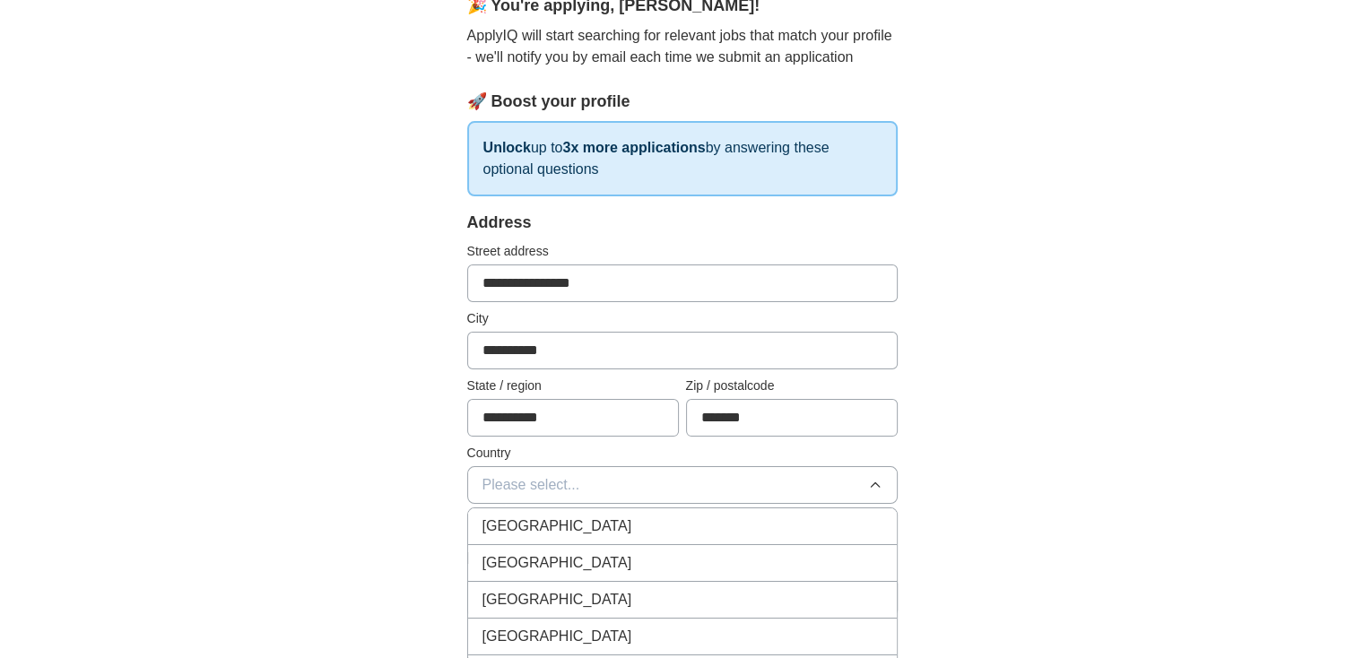
click at [531, 532] on span "[GEOGRAPHIC_DATA]" at bounding box center [558, 527] width 150 height 22
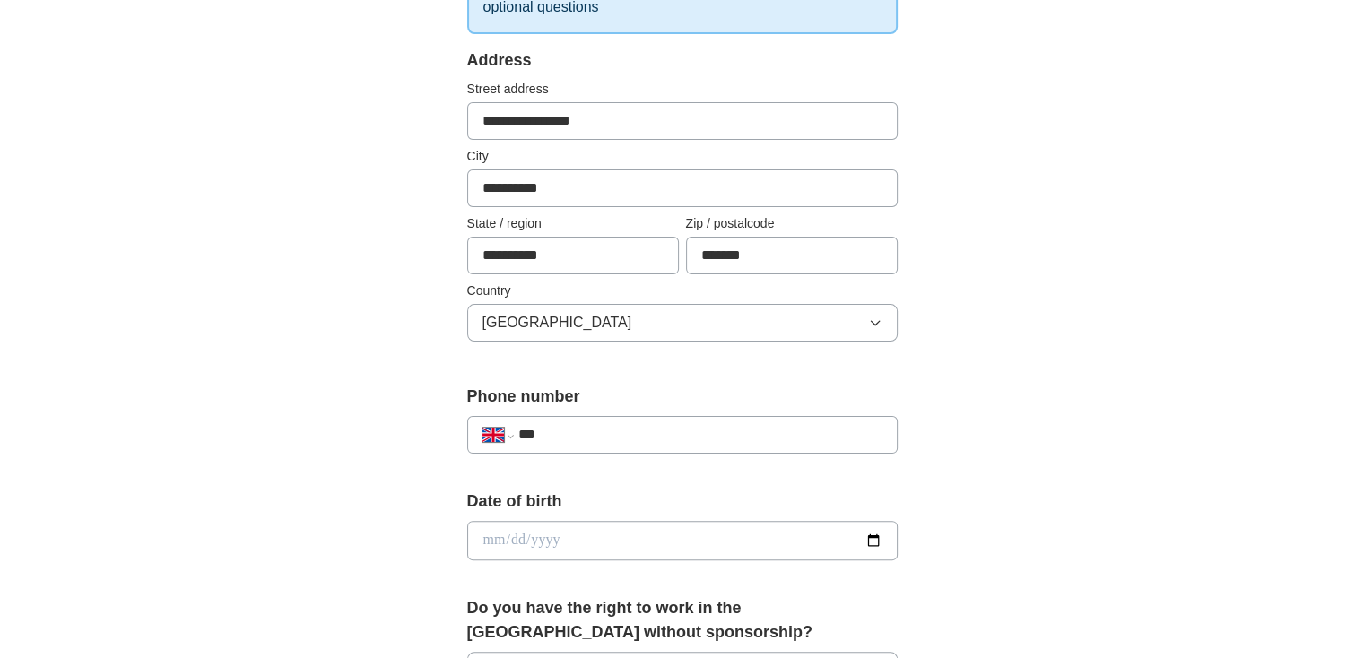
scroll to position [359, 0]
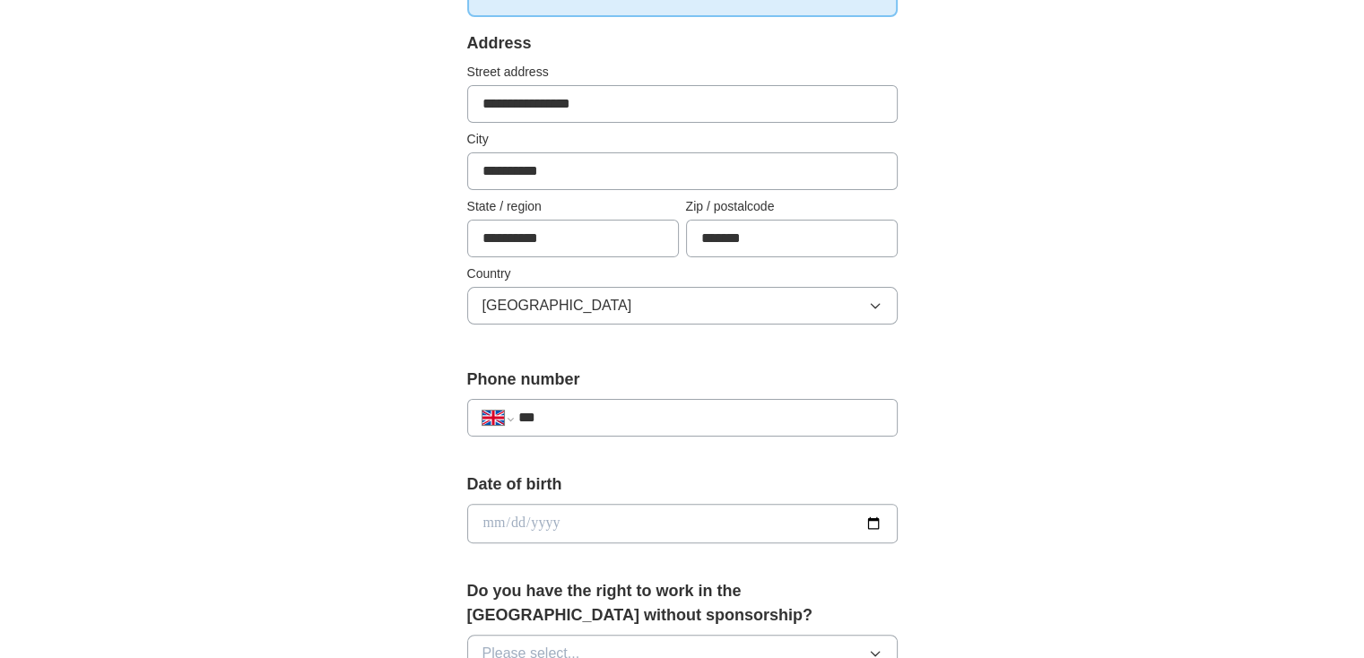
click at [564, 422] on input "***" at bounding box center [700, 418] width 364 height 22
drag, startPoint x: 561, startPoint y: 414, endPoint x: 466, endPoint y: 414, distance: 95.1
click at [466, 414] on div "**********" at bounding box center [683, 550] width 574 height 1509
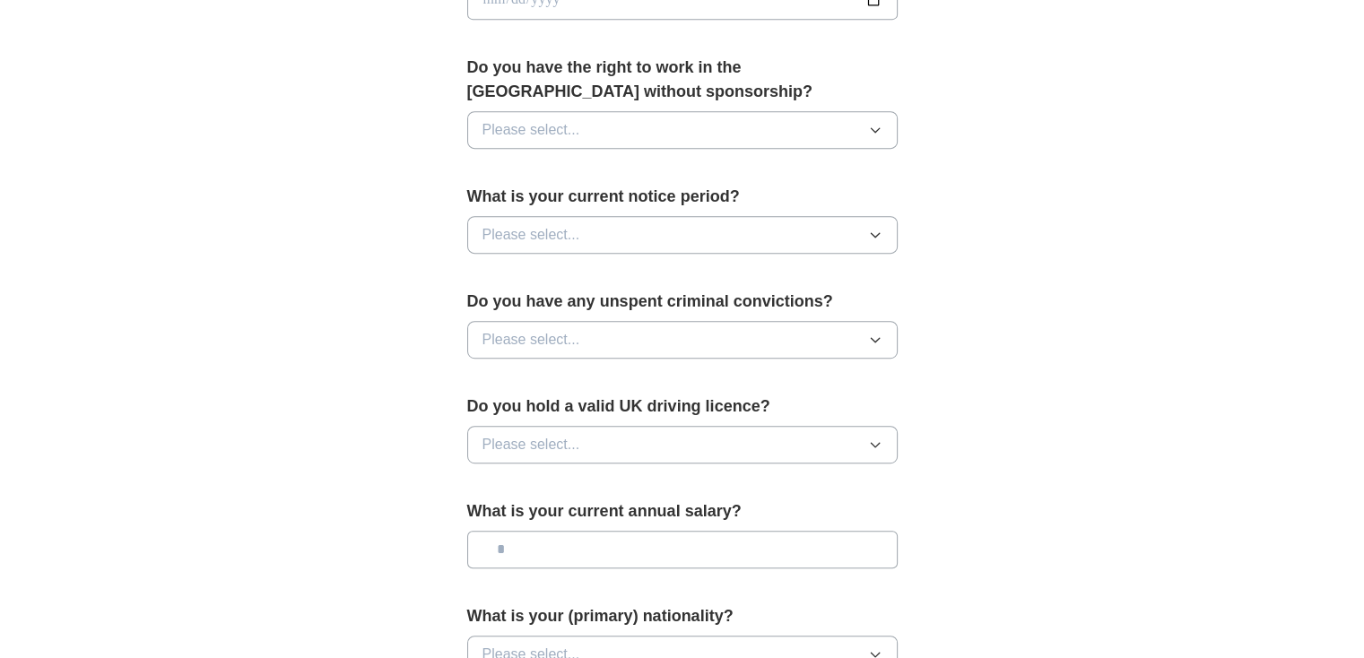
scroll to position [841, 0]
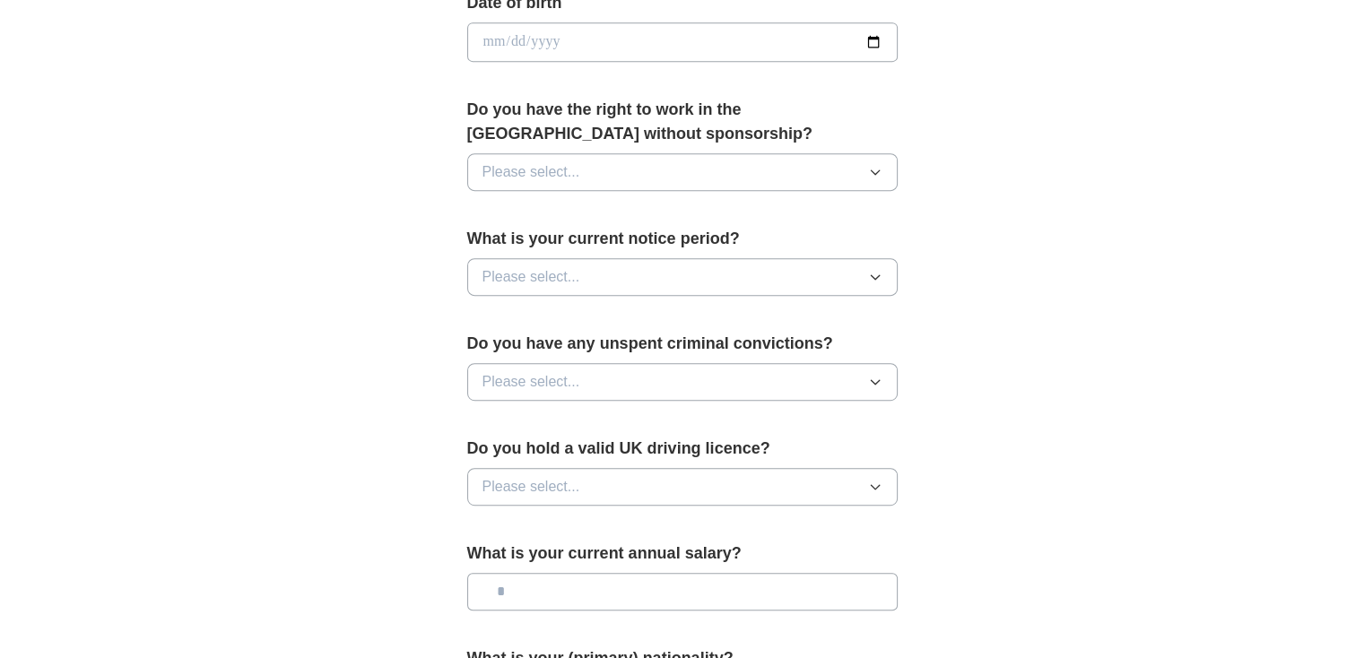
click at [545, 170] on span "Please select..." at bounding box center [532, 172] width 98 height 22
click at [502, 245] on div "No" at bounding box center [683, 251] width 400 height 22
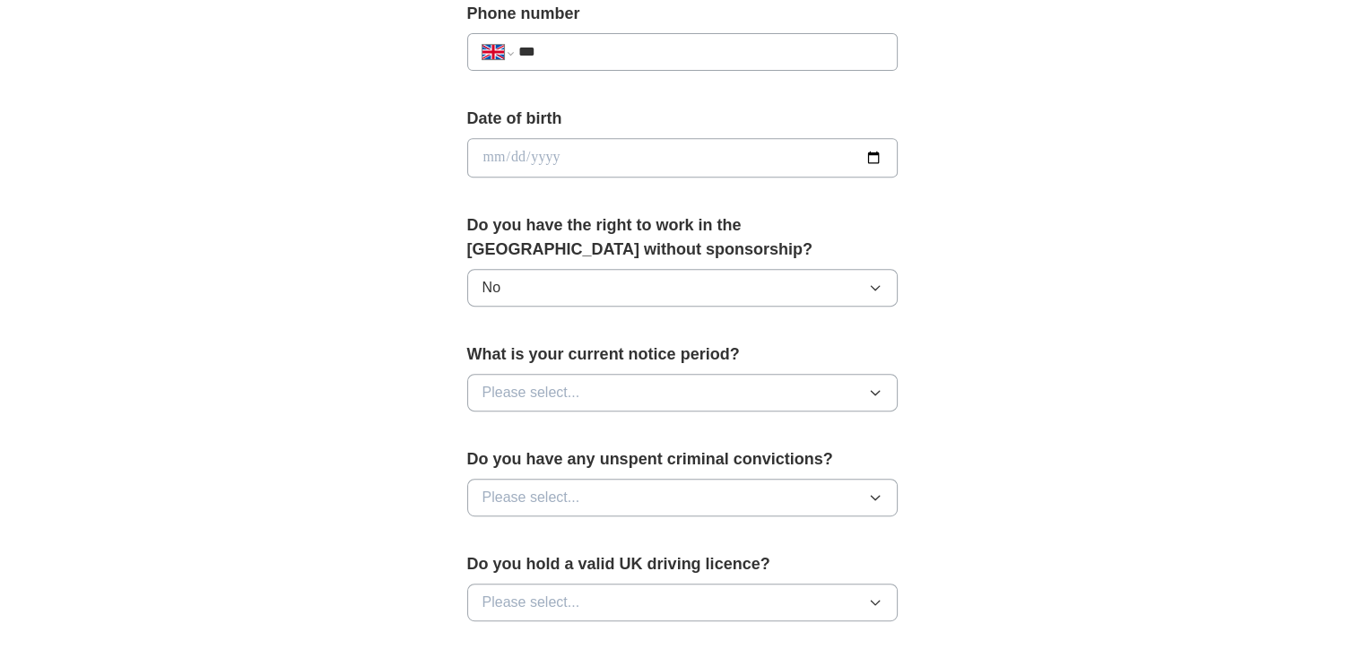
scroll to position [661, 0]
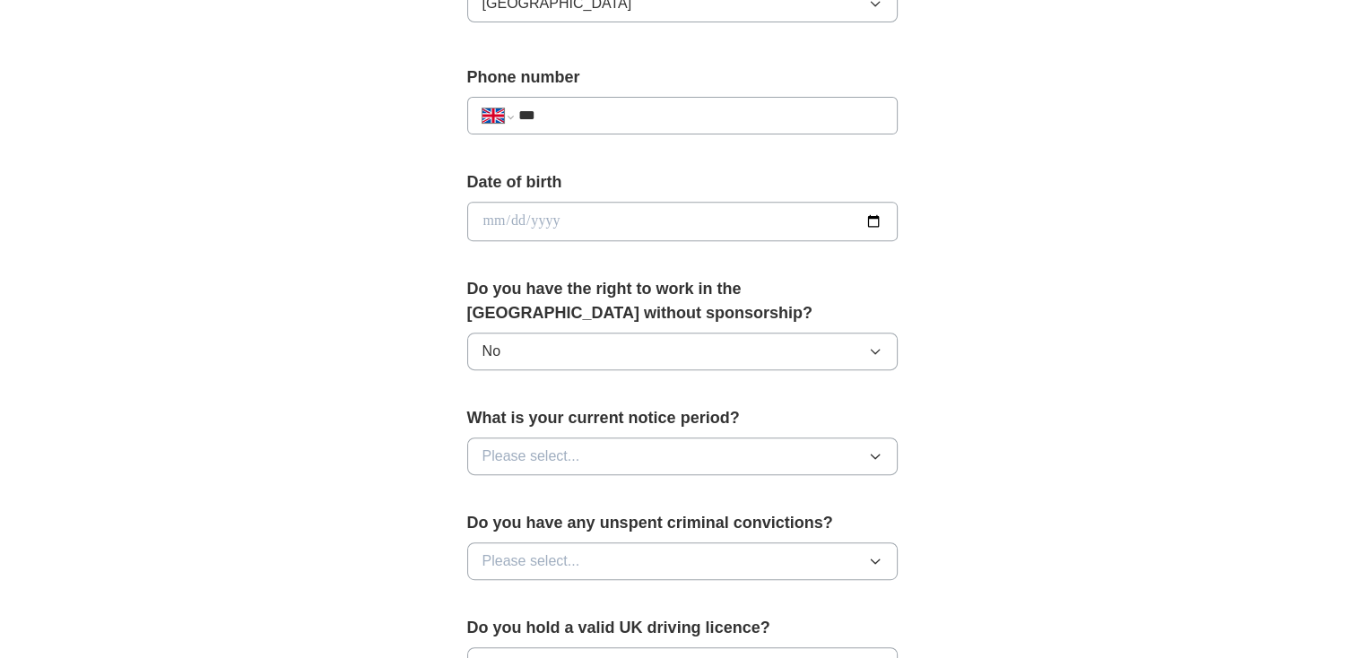
click at [562, 222] on input "date" at bounding box center [682, 221] width 431 height 39
click at [491, 220] on input "date" at bounding box center [682, 221] width 431 height 39
type input "**********"
click at [544, 453] on span "Please select..." at bounding box center [532, 457] width 98 height 22
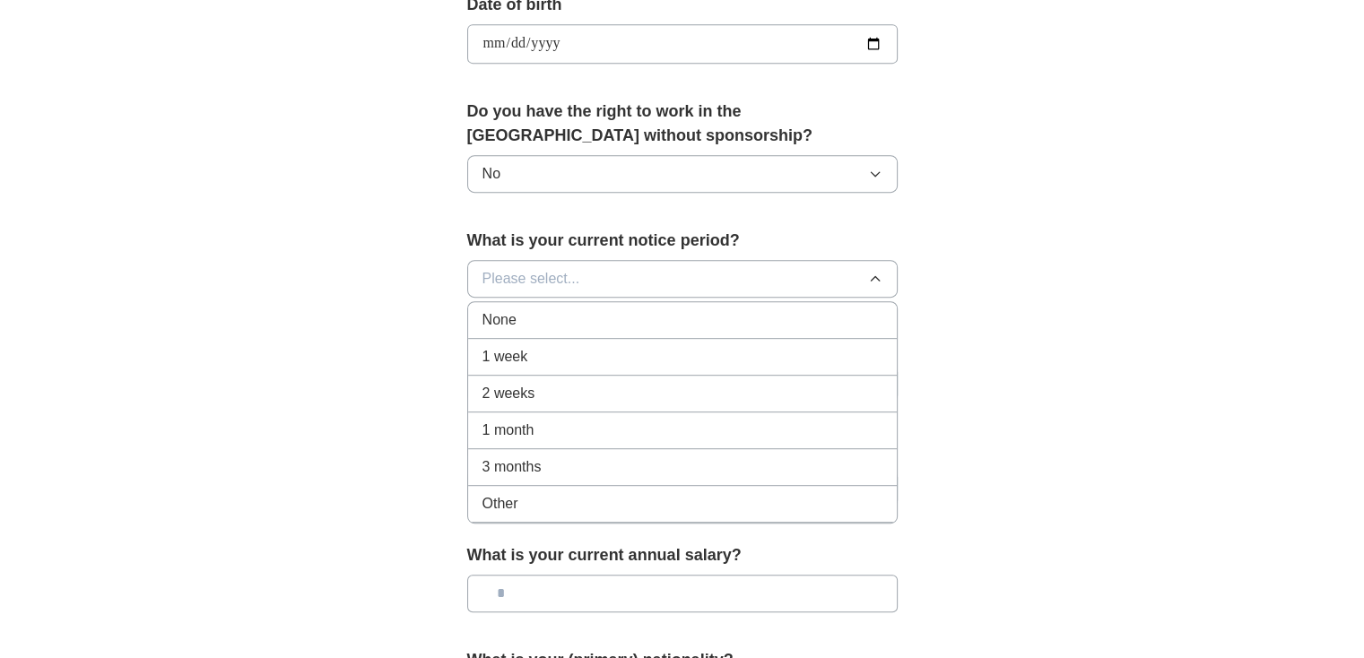
scroll to position [841, 0]
click at [538, 381] on div "2 weeks" at bounding box center [683, 392] width 400 height 22
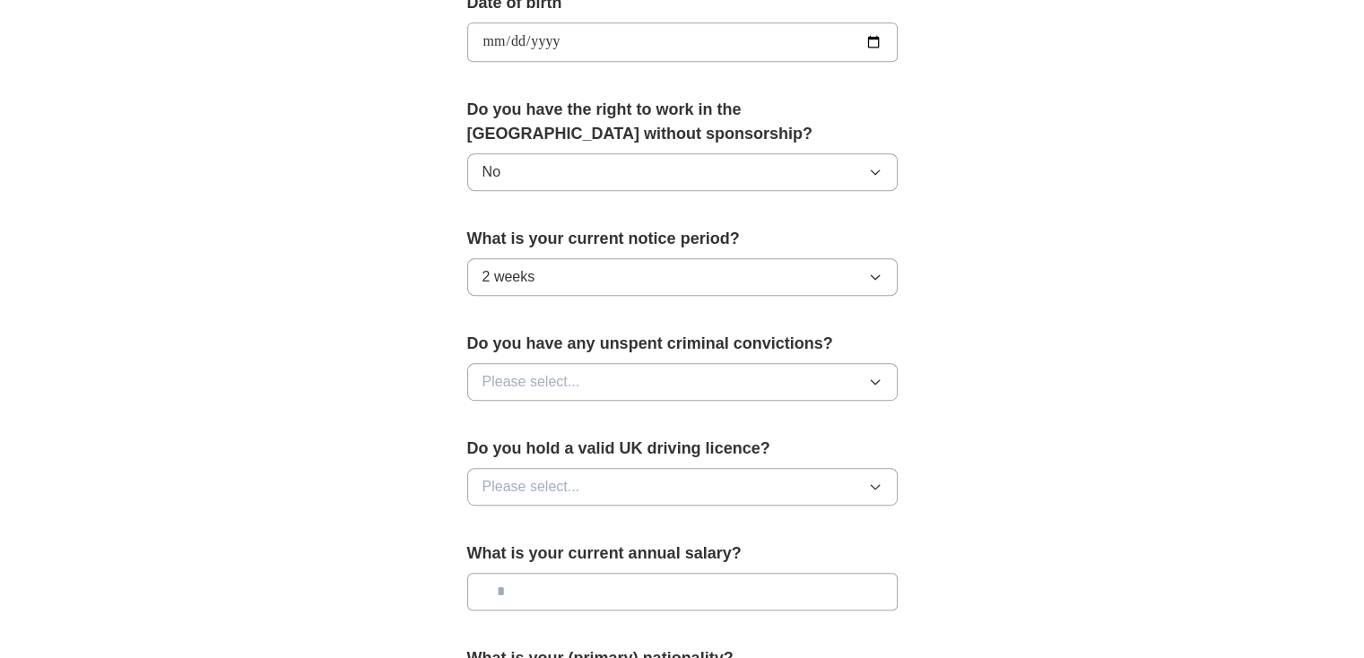
click at [627, 379] on button "Please select..." at bounding box center [682, 382] width 431 height 38
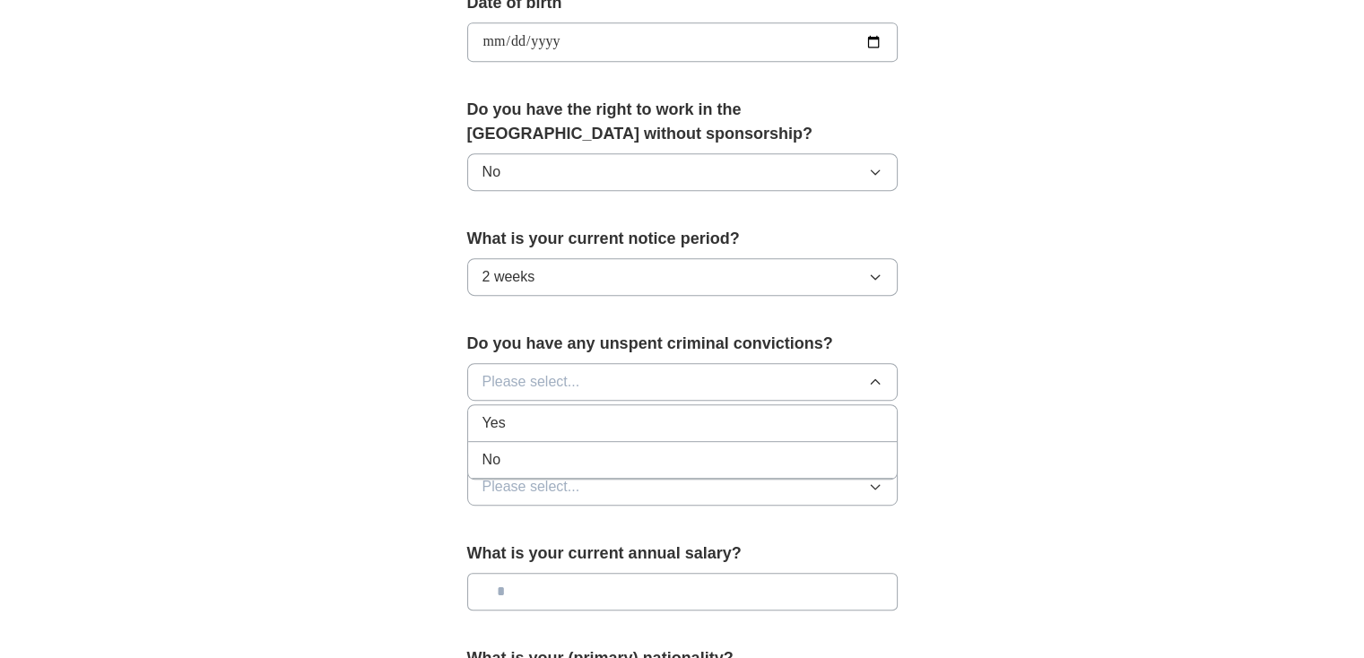
click at [527, 449] on div "No" at bounding box center [683, 460] width 400 height 22
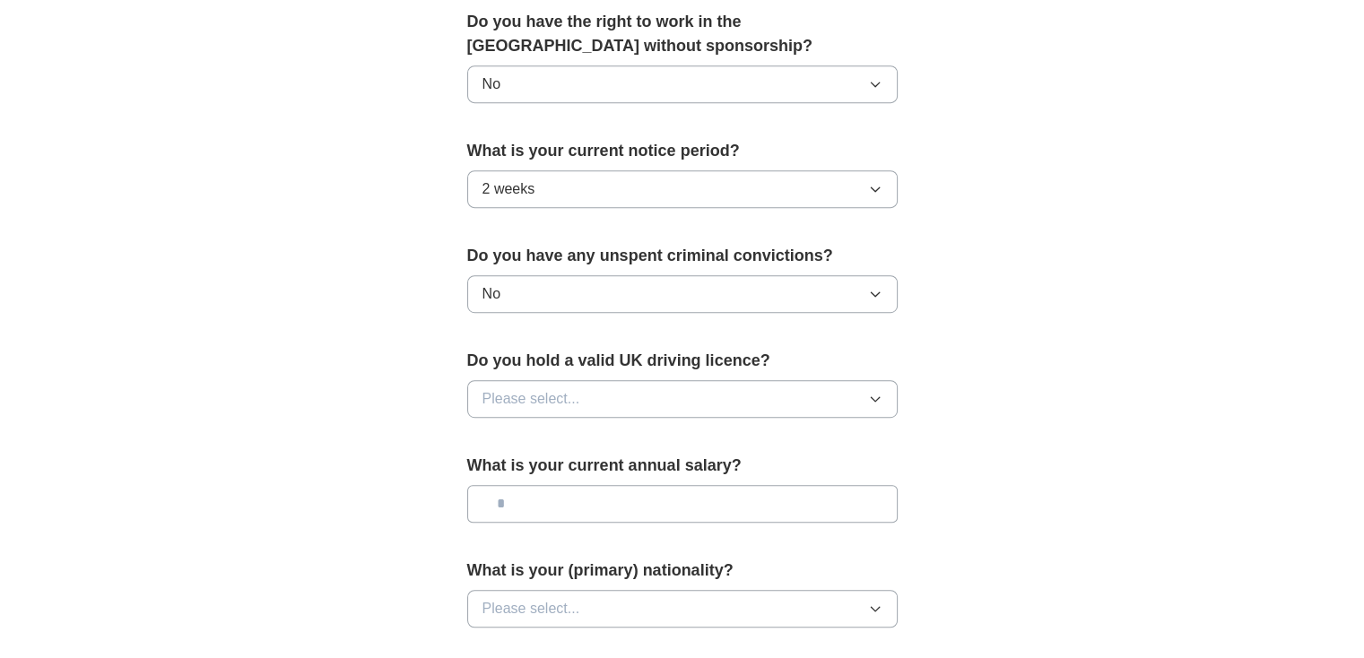
scroll to position [930, 0]
click at [588, 386] on button "Please select..." at bounding box center [682, 398] width 431 height 38
click at [535, 428] on div "Yes" at bounding box center [683, 439] width 400 height 22
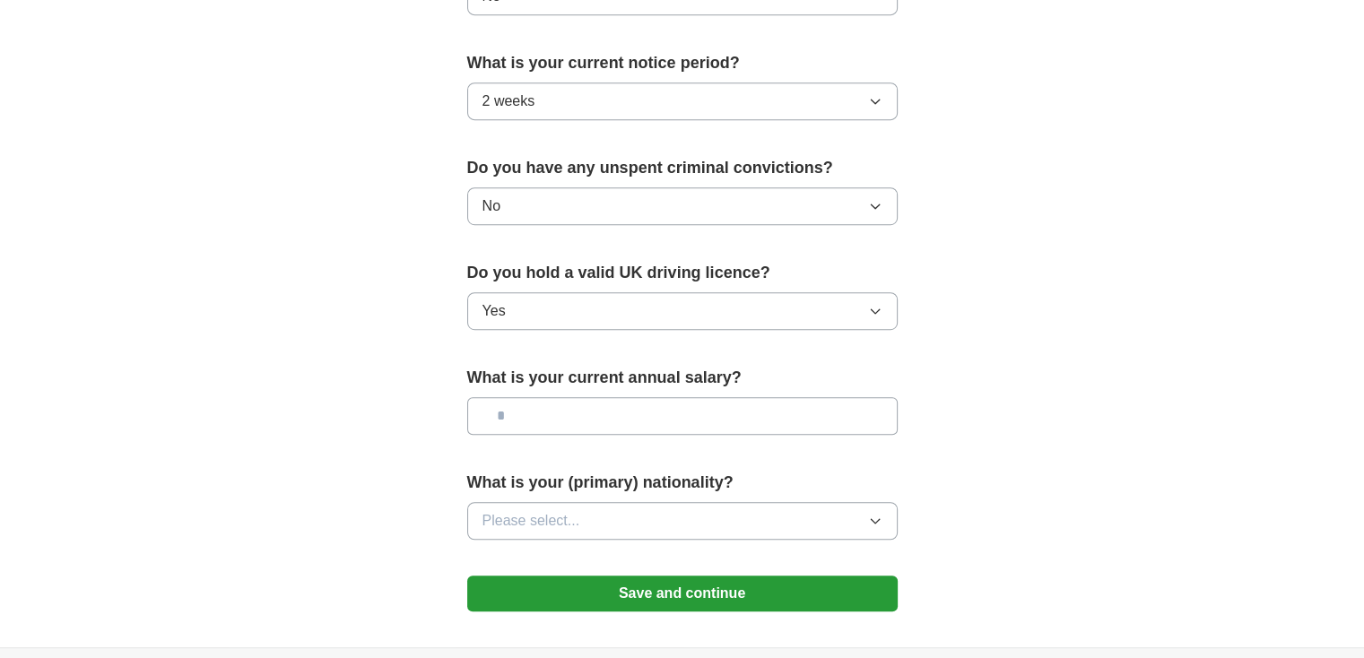
scroll to position [1020, 0]
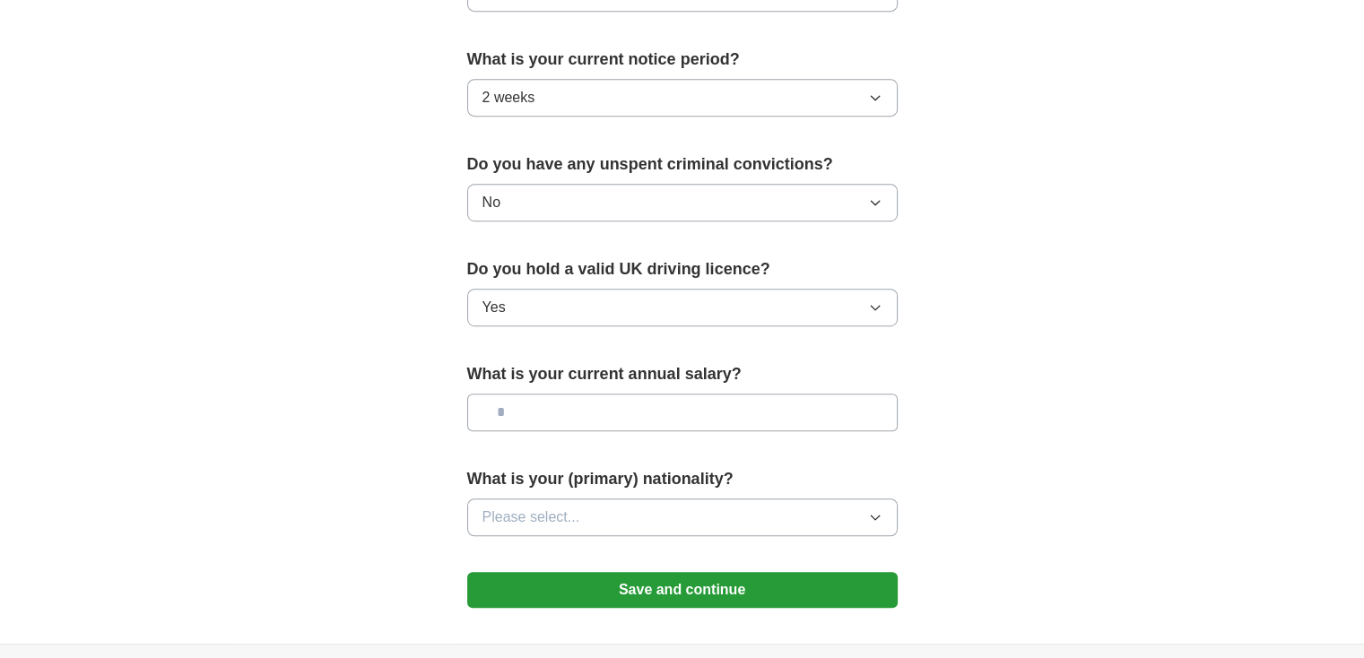
click at [588, 283] on div "Do you hold a valid UK driving licence? Yes" at bounding box center [682, 298] width 431 height 83
drag, startPoint x: 561, startPoint y: 304, endPoint x: 510, endPoint y: 310, distance: 51.5
click at [556, 304] on button "Yes" at bounding box center [682, 308] width 431 height 38
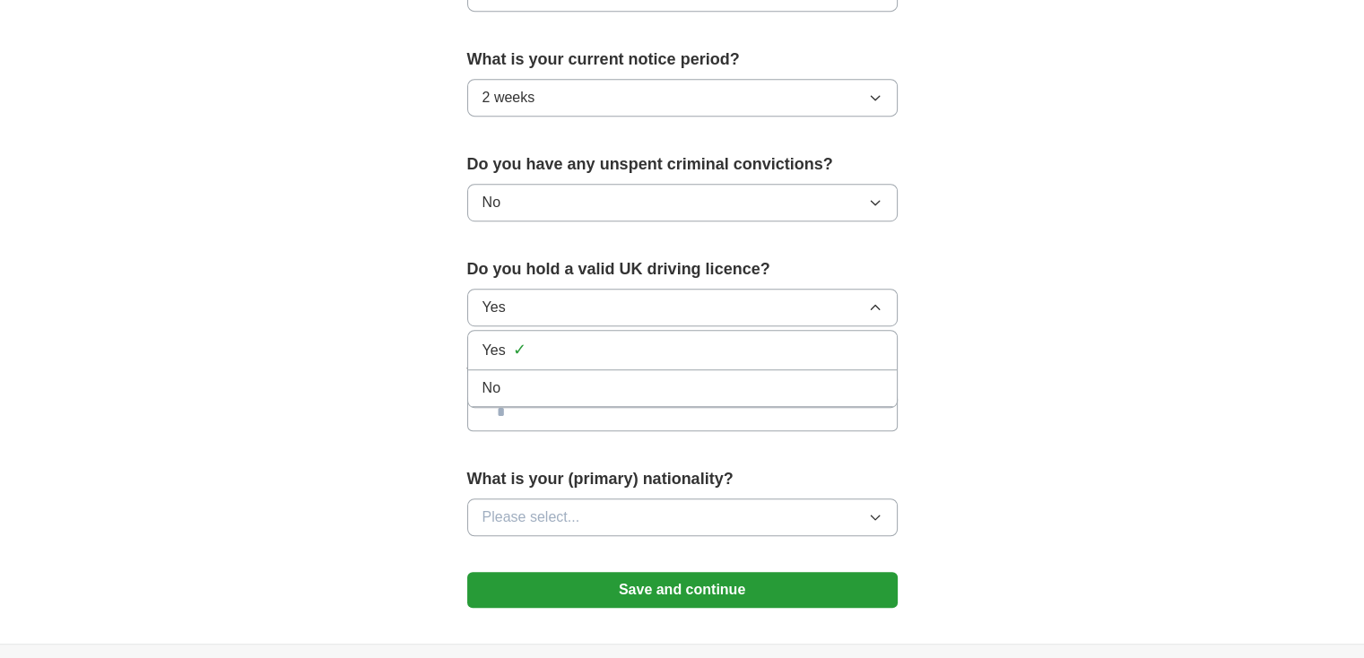
click at [506, 378] on div "No" at bounding box center [683, 389] width 400 height 22
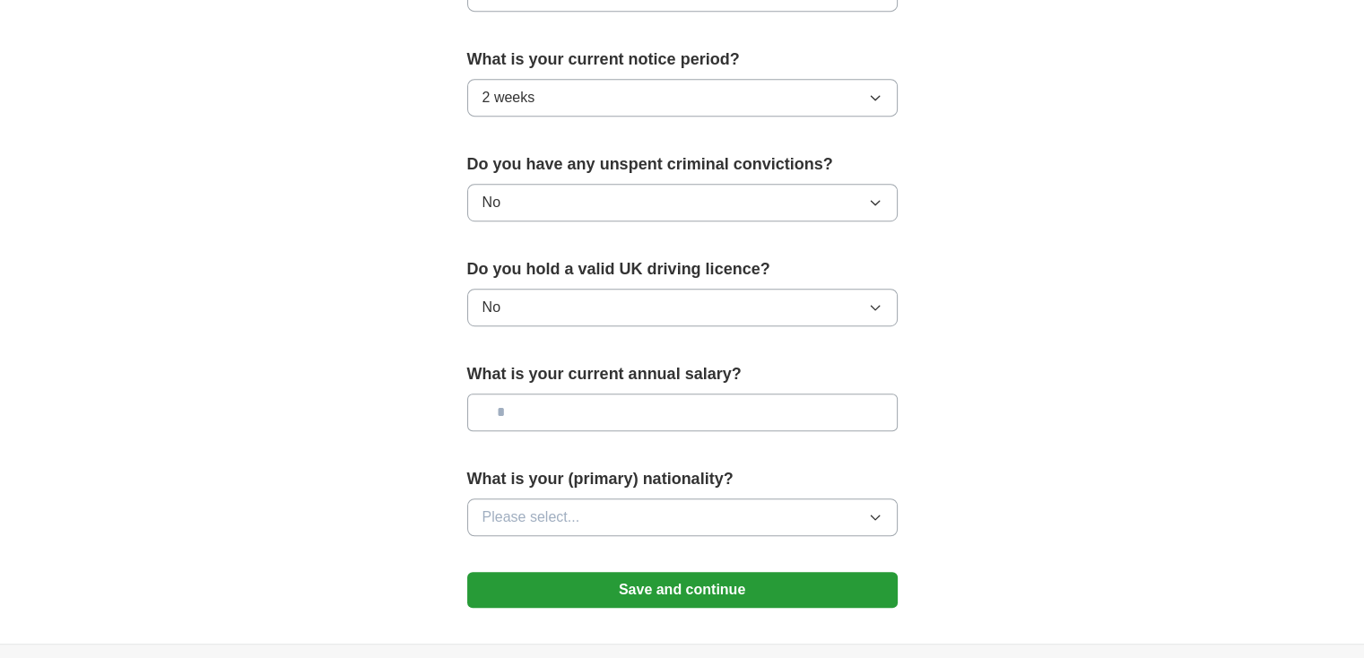
click at [536, 405] on input "text" at bounding box center [682, 413] width 431 height 38
click at [576, 421] on input "text" at bounding box center [682, 413] width 431 height 38
drag, startPoint x: 477, startPoint y: 367, endPoint x: 732, endPoint y: 350, distance: 255.3
click at [603, 414] on input "text" at bounding box center [682, 413] width 431 height 38
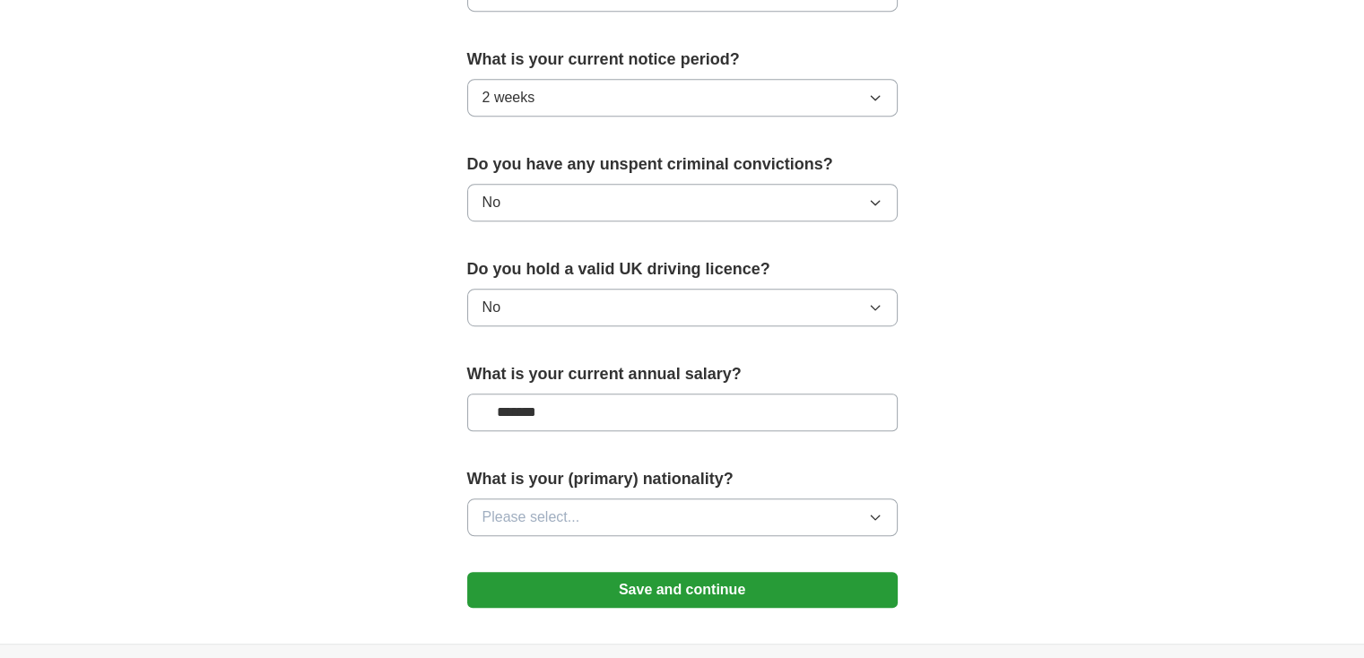
type input "*******"
click at [600, 502] on button "Please select..." at bounding box center [682, 518] width 431 height 38
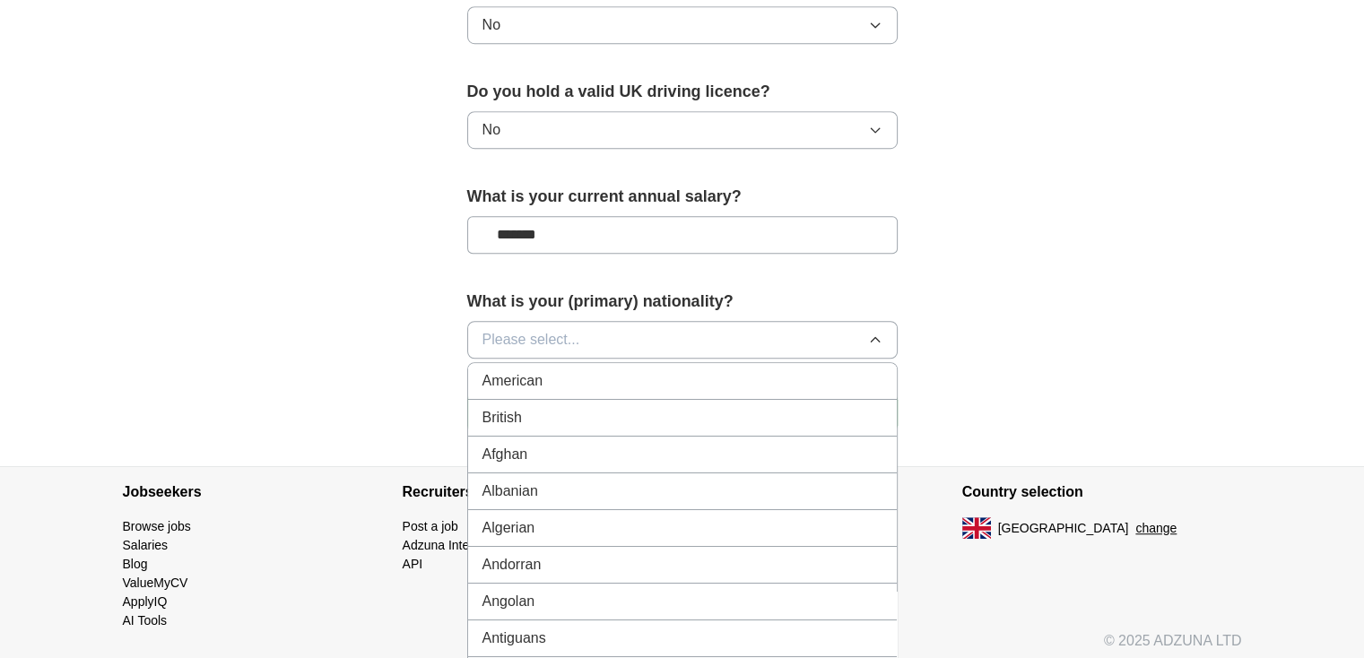
scroll to position [1199, 0]
click at [519, 334] on span "Please select..." at bounding box center [532, 338] width 98 height 22
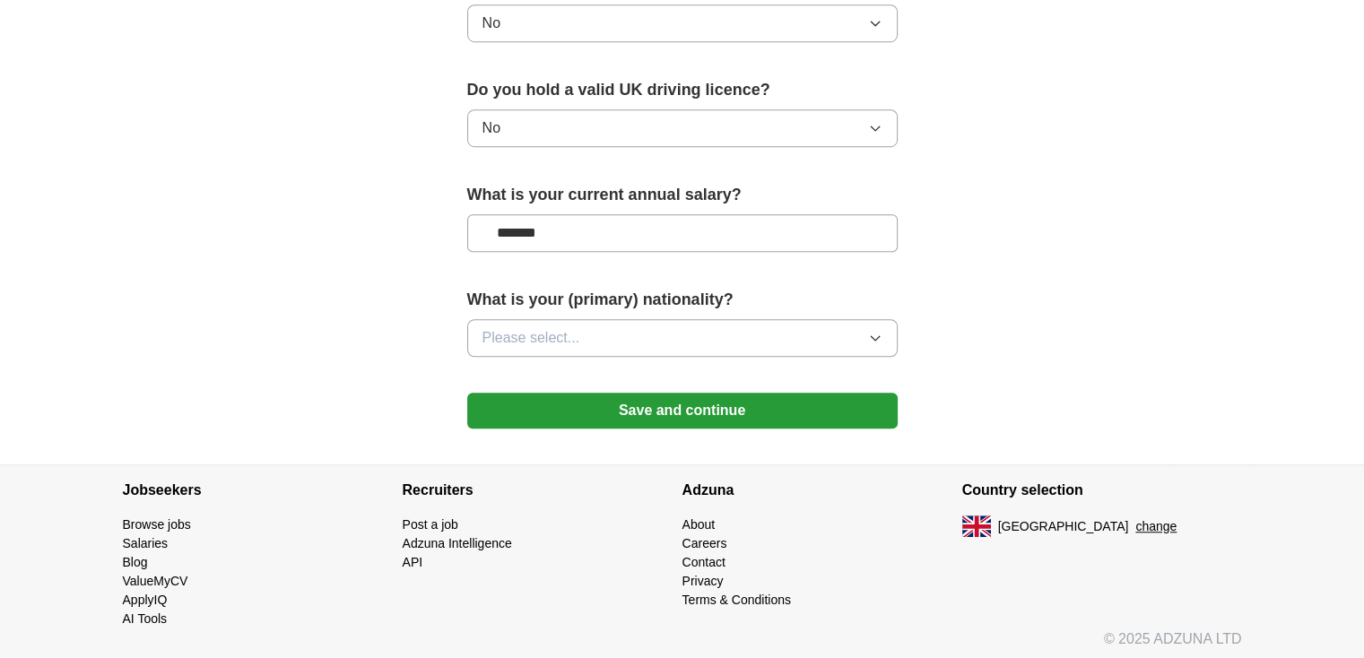
click at [520, 333] on span "Please select..." at bounding box center [532, 338] width 98 height 22
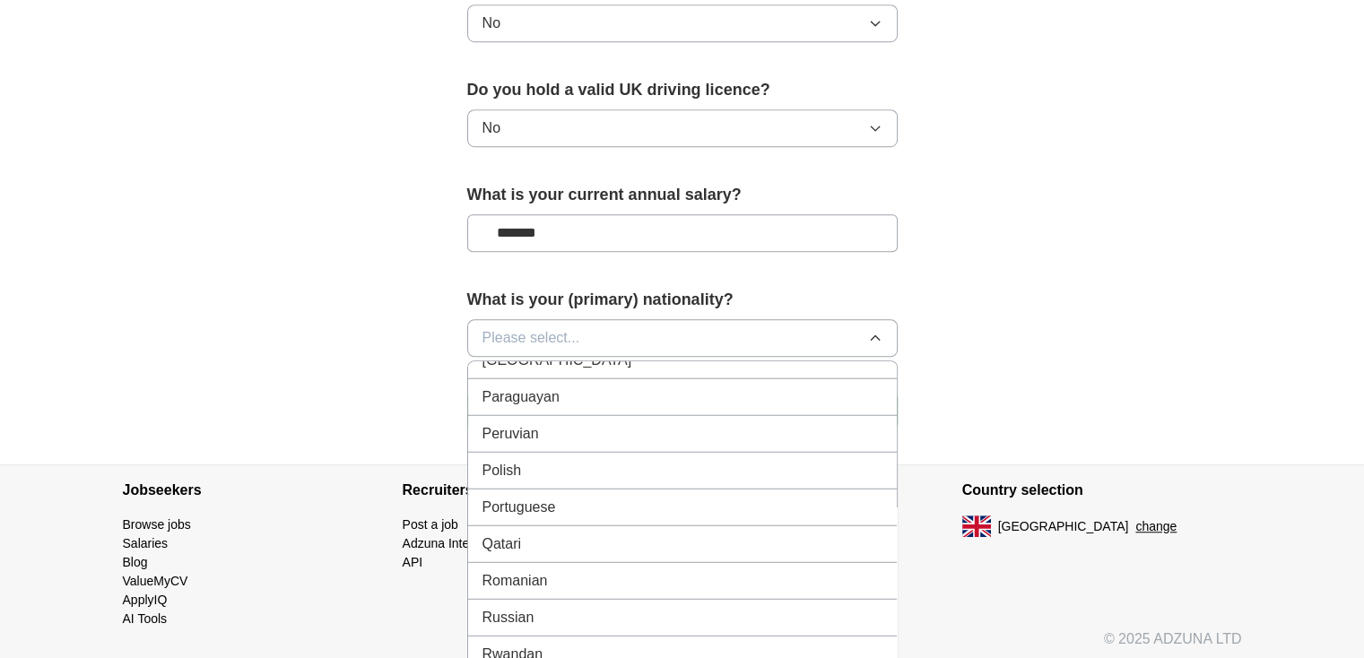
scroll to position [5113, 0]
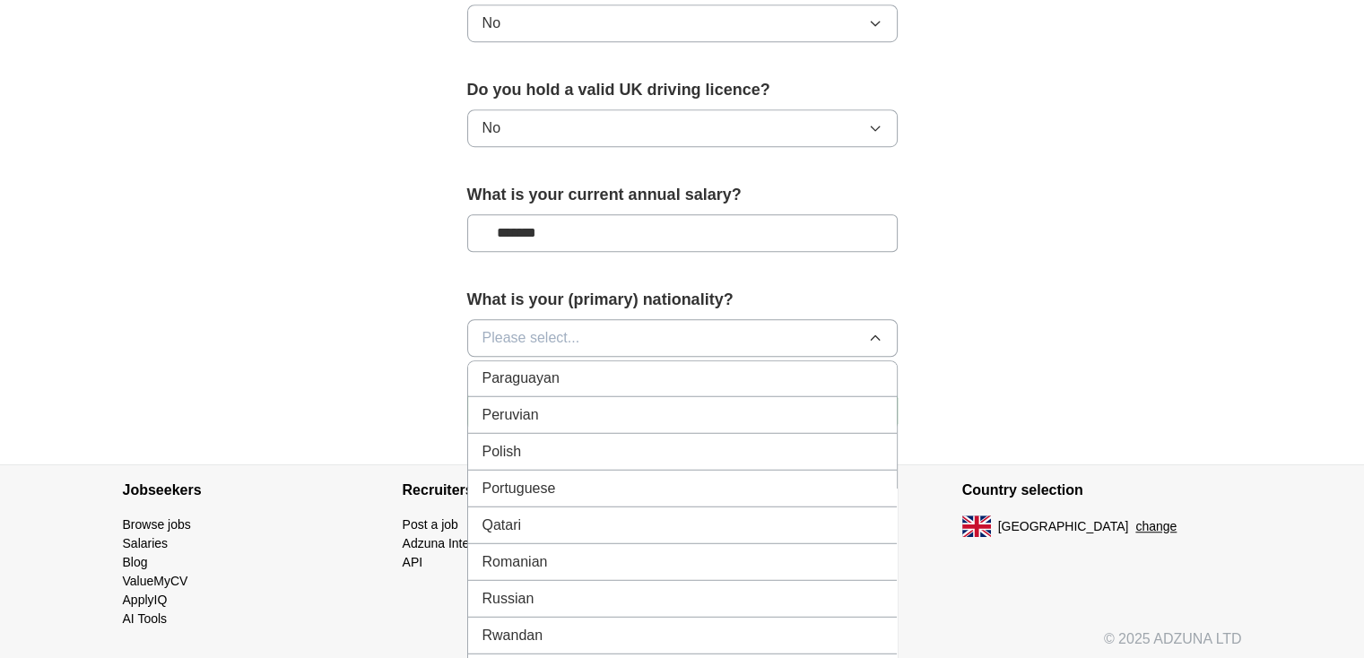
click at [570, 552] on div "Romanian" at bounding box center [683, 563] width 400 height 22
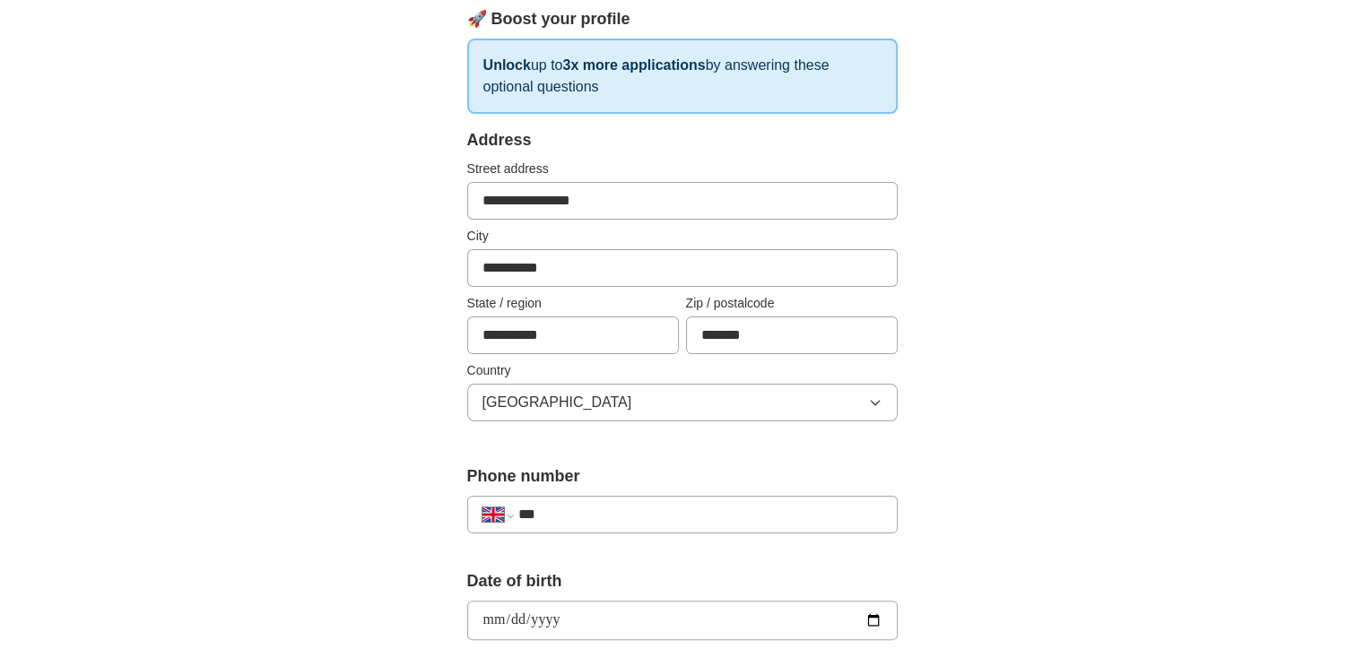
scroll to position [213, 0]
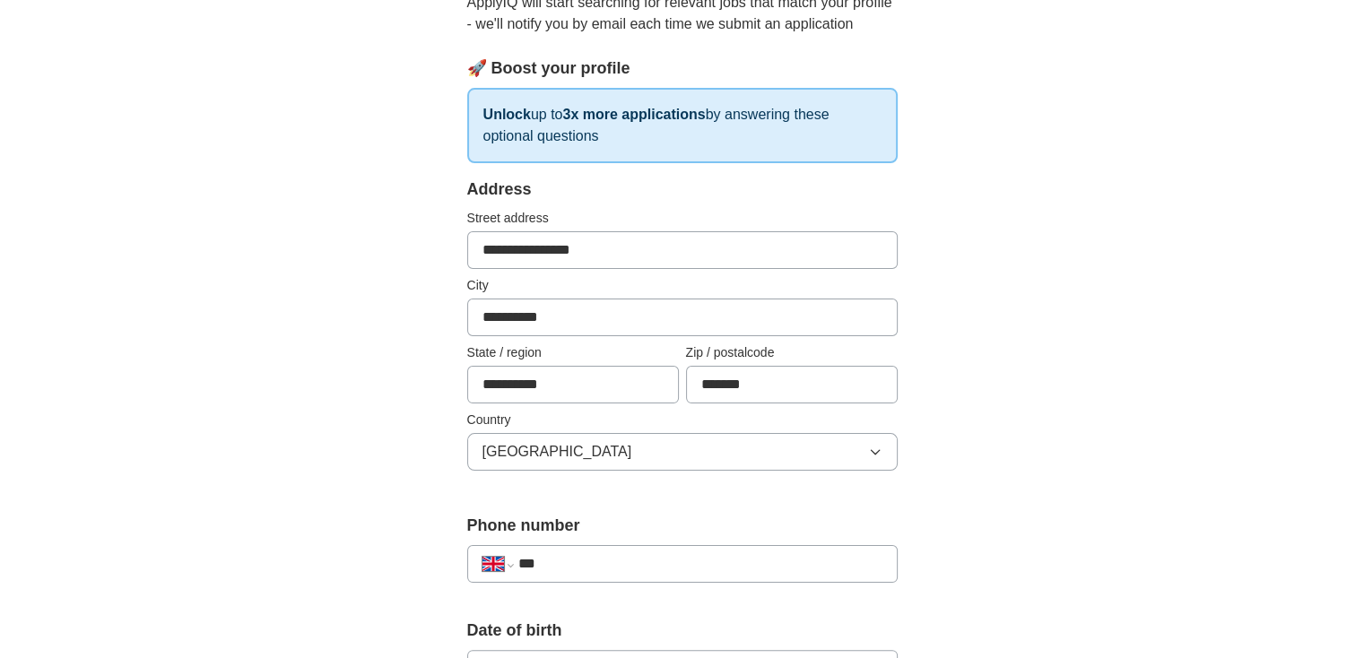
click at [1231, 295] on div "**********" at bounding box center [683, 646] width 1148 height 1609
click at [620, 545] on div "**********" at bounding box center [682, 564] width 431 height 38
click at [616, 563] on input "***" at bounding box center [700, 565] width 364 height 22
type input "**"
select select "**"
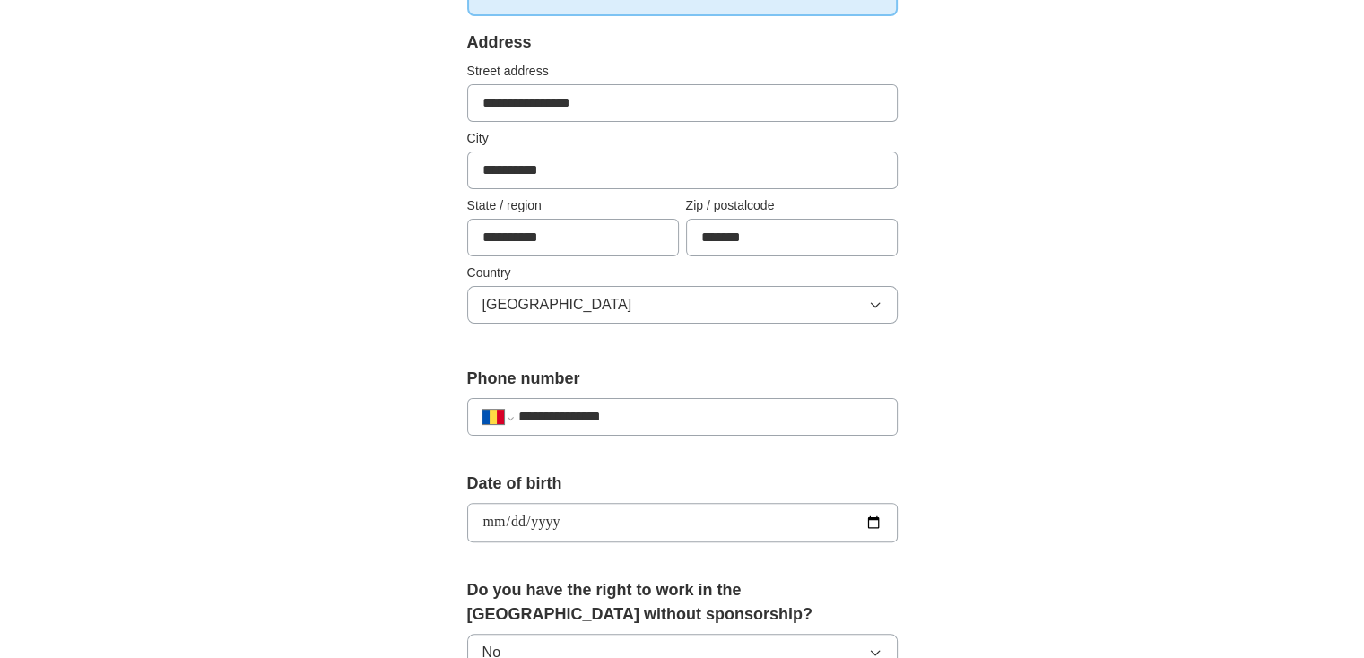
scroll to position [392, 0]
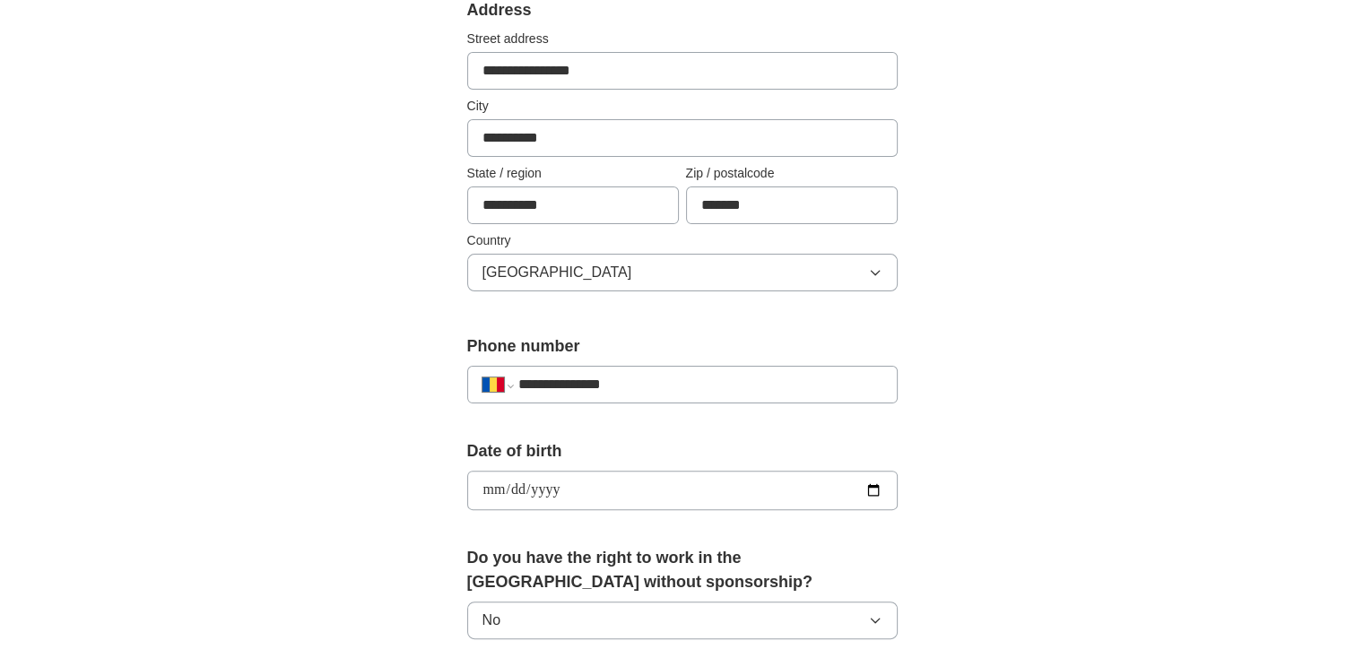
type input "**********"
click at [955, 417] on div "**********" at bounding box center [683, 517] width 574 height 1509
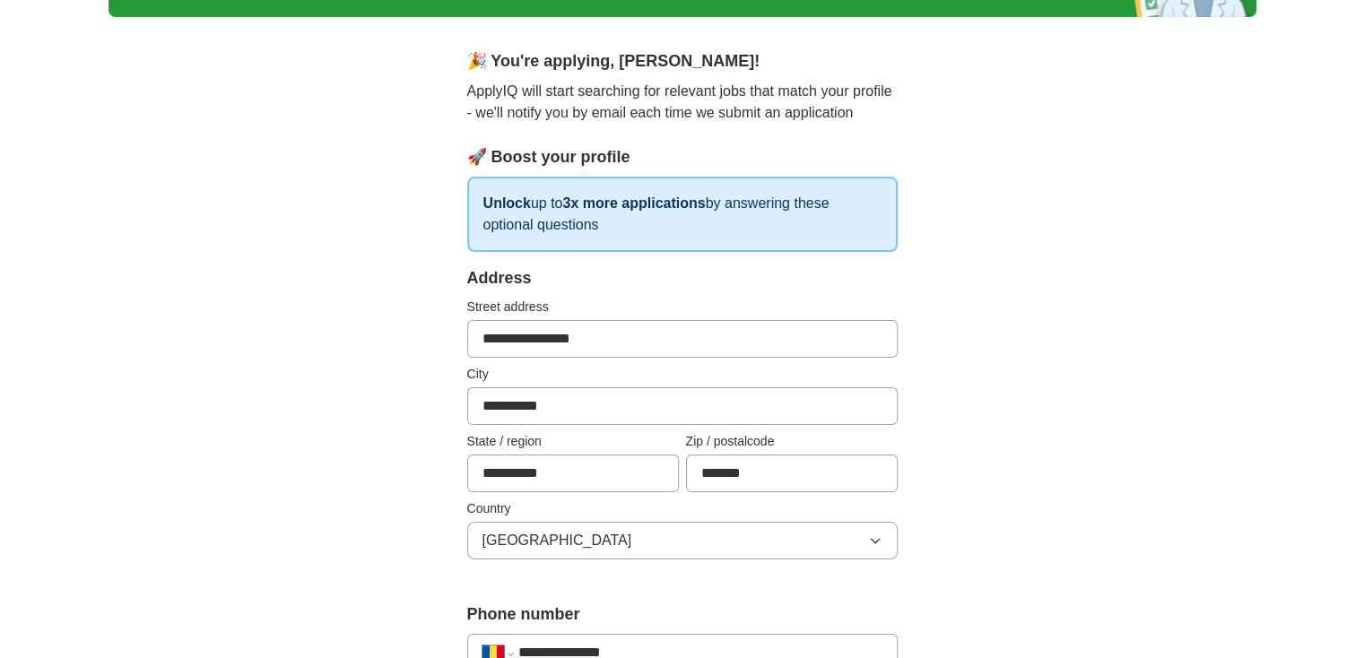
scroll to position [123, 0]
drag, startPoint x: 503, startPoint y: 336, endPoint x: 551, endPoint y: 381, distance: 66.0
click at [504, 338] on input "**********" at bounding box center [682, 340] width 431 height 38
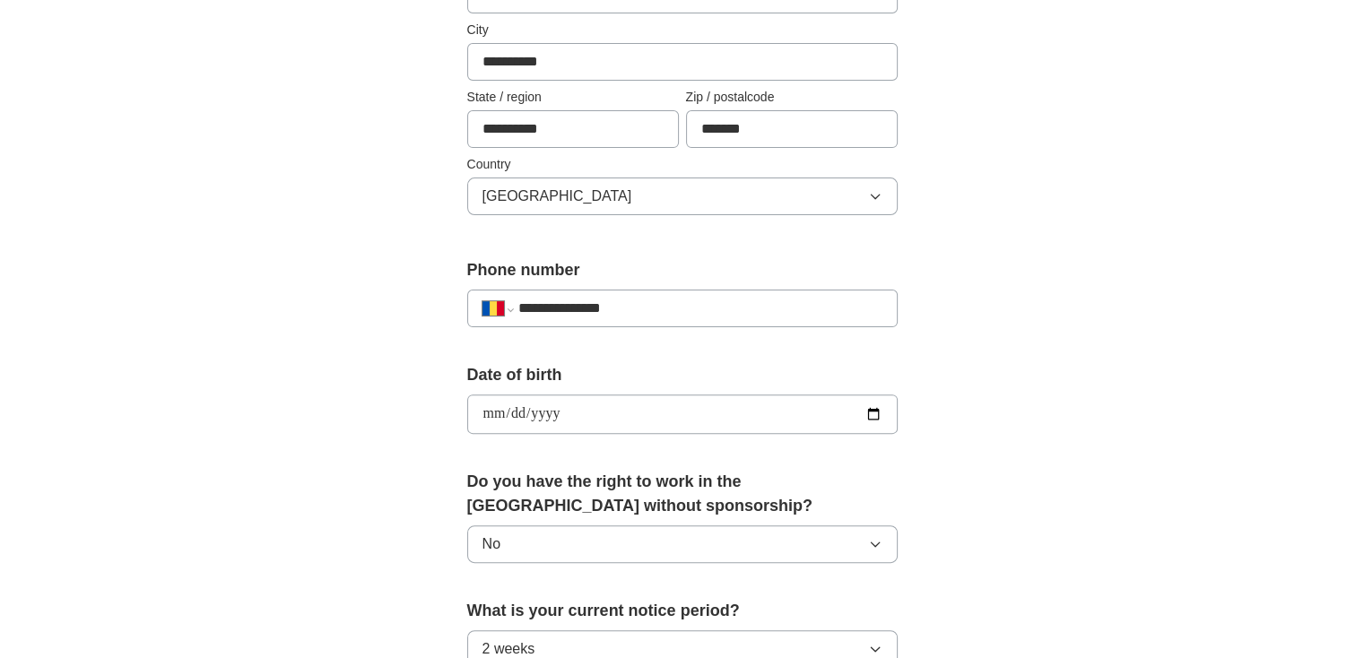
scroll to position [987, 0]
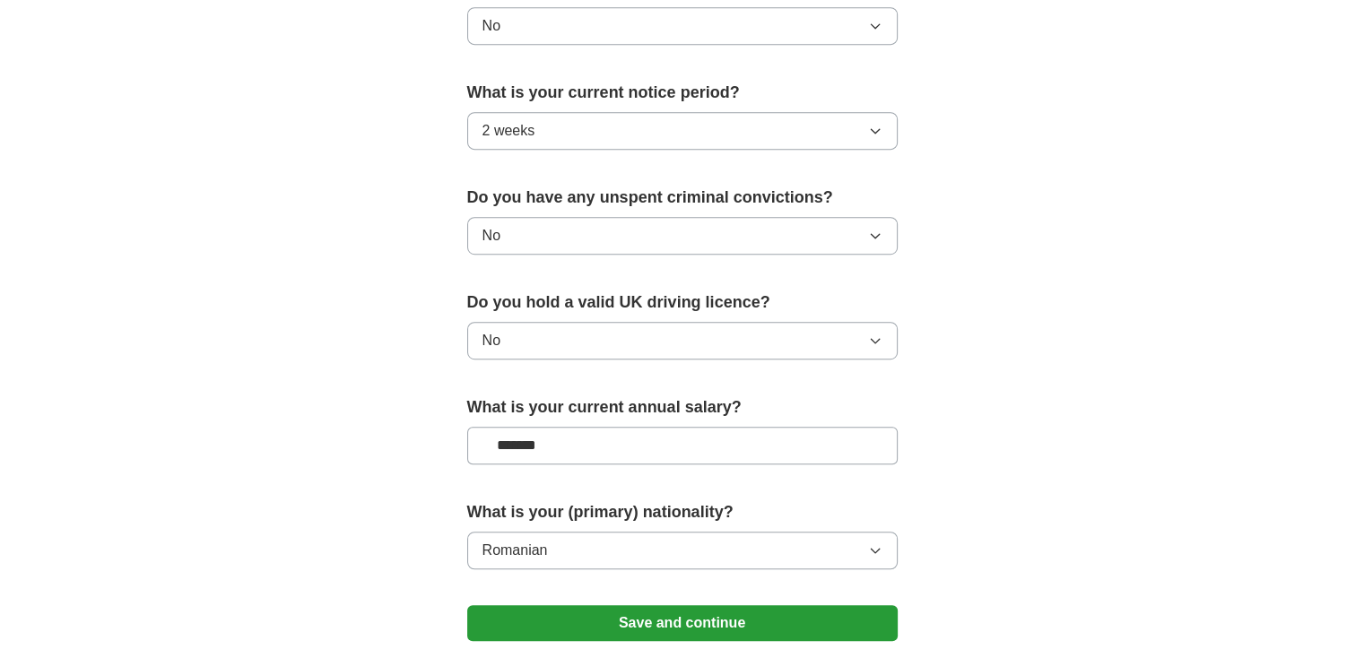
click at [714, 620] on button "Save and continue" at bounding box center [682, 624] width 431 height 36
